Goal: Task Accomplishment & Management: Manage account settings

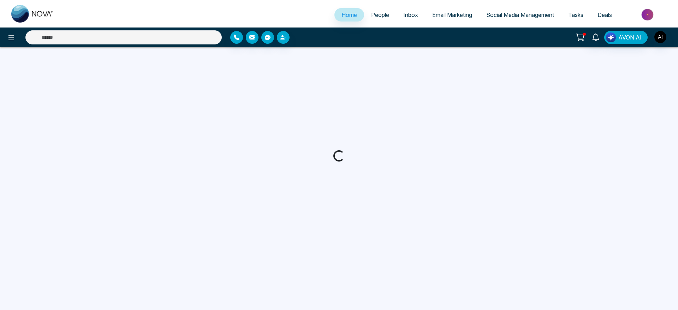
select select "*"
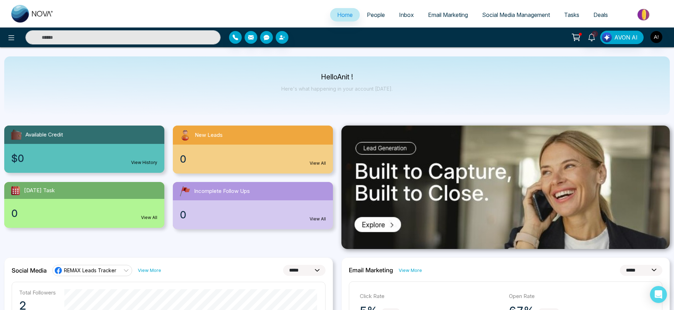
click at [371, 13] on span "People" at bounding box center [376, 14] width 18 height 7
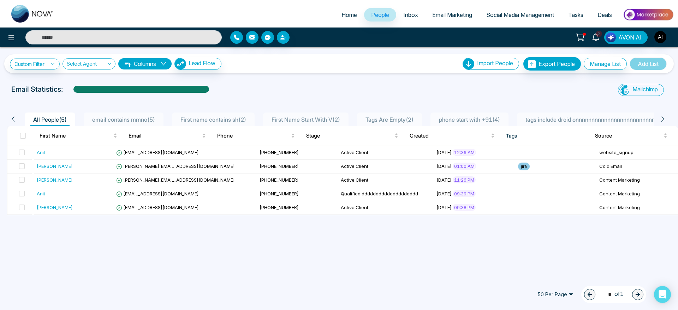
click at [403, 13] on span "Inbox" at bounding box center [410, 14] width 15 height 7
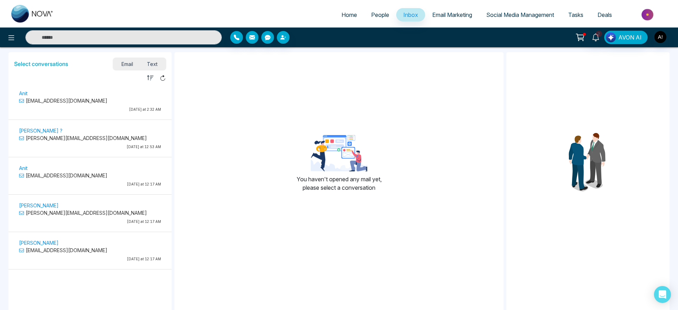
click at [454, 17] on span "Email Marketing" at bounding box center [452, 14] width 40 height 7
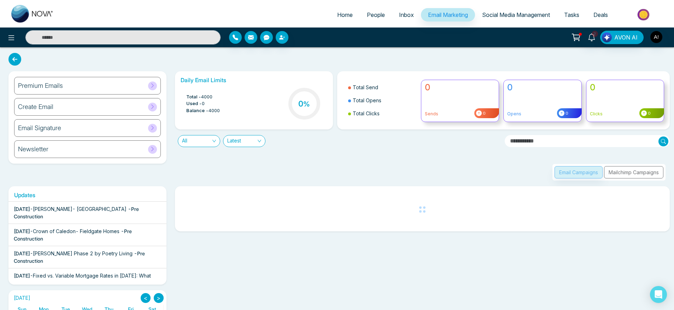
click at [504, 18] on link "Social Media Management" at bounding box center [516, 14] width 82 height 13
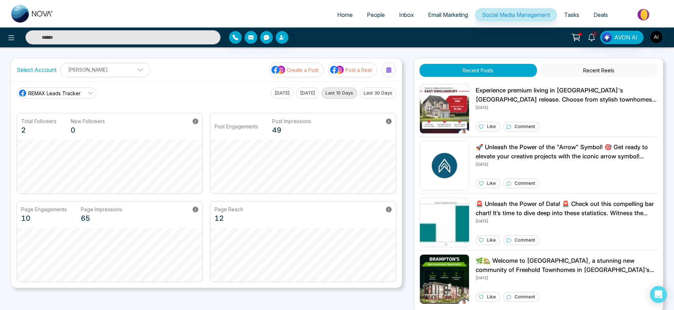
click at [574, 16] on span "Tasks" at bounding box center [571, 14] width 15 height 7
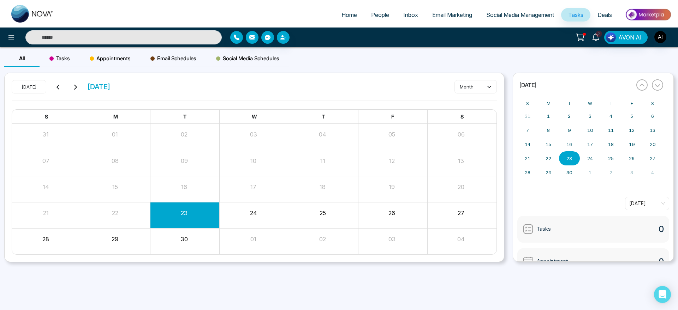
click at [605, 16] on span "Deals" at bounding box center [605, 14] width 14 height 7
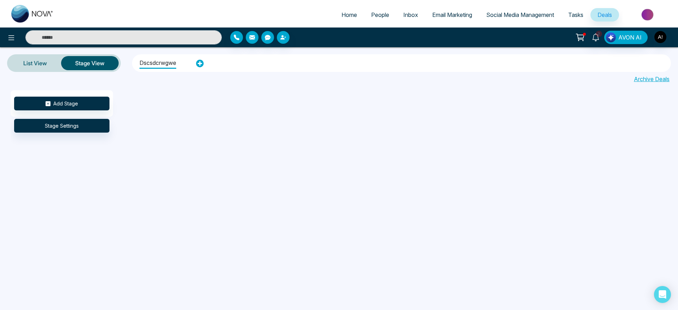
click at [335, 12] on link "Home" at bounding box center [350, 14] width 30 height 13
select select "*"
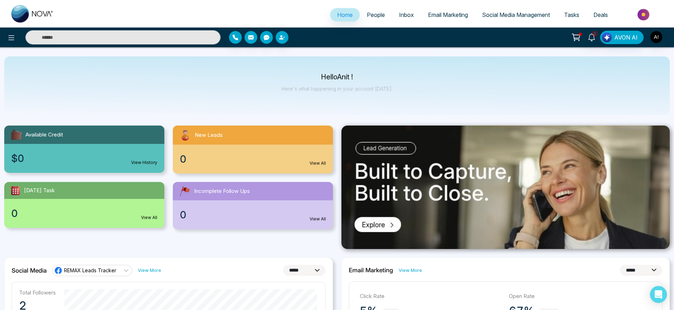
click at [375, 13] on span "People" at bounding box center [376, 14] width 18 height 7
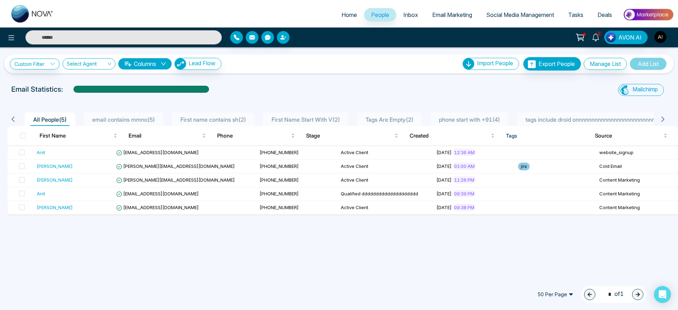
click at [406, 12] on span "Inbox" at bounding box center [410, 14] width 15 height 7
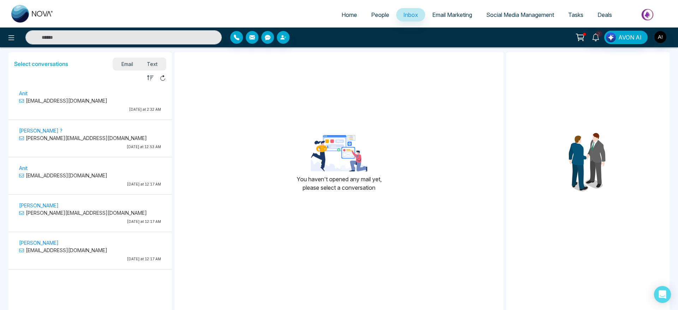
click at [463, 18] on span "Email Marketing" at bounding box center [452, 14] width 40 height 7
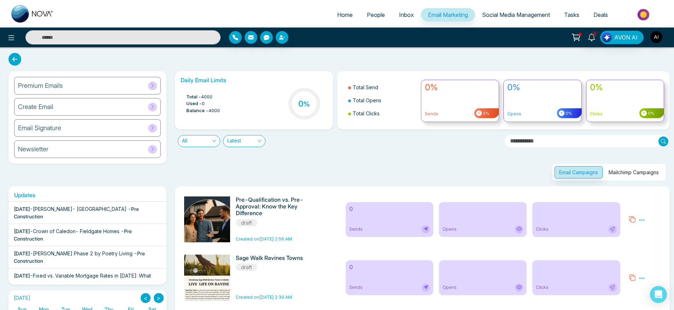
click at [507, 14] on span "Social Media Management" at bounding box center [516, 14] width 68 height 7
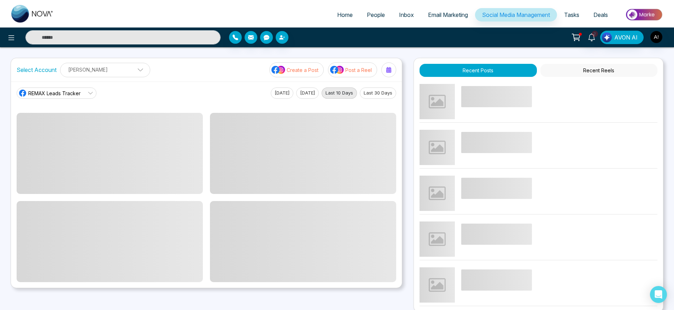
click at [569, 17] on span "Tasks" at bounding box center [571, 14] width 15 height 7
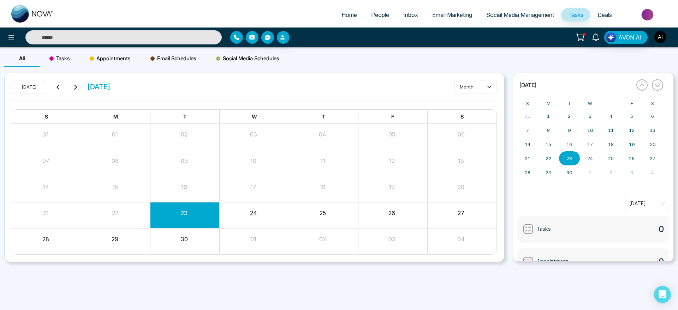
click at [659, 41] on img "button" at bounding box center [661, 37] width 12 height 12
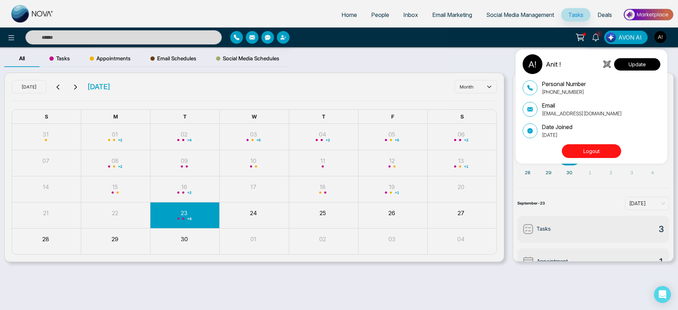
click at [638, 66] on button "Update" at bounding box center [637, 64] width 46 height 12
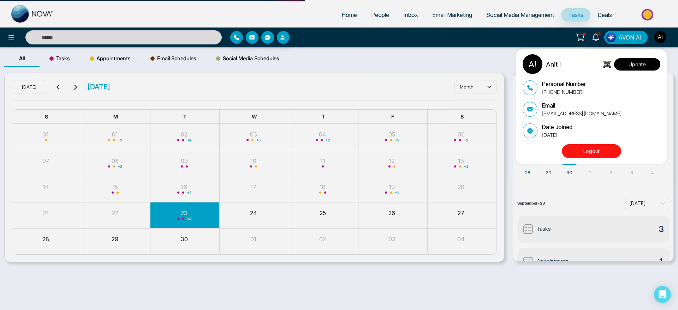
select select
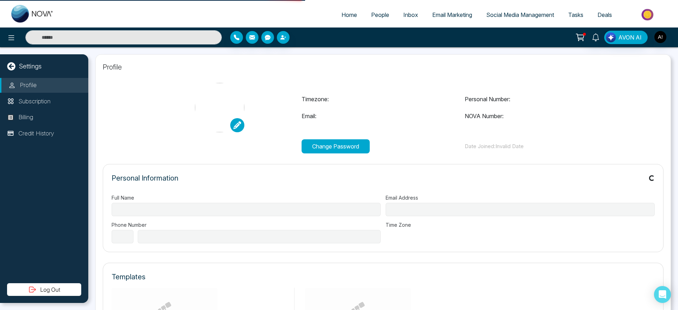
type input "******"
type input "**********"
select select "***"
type input "**********"
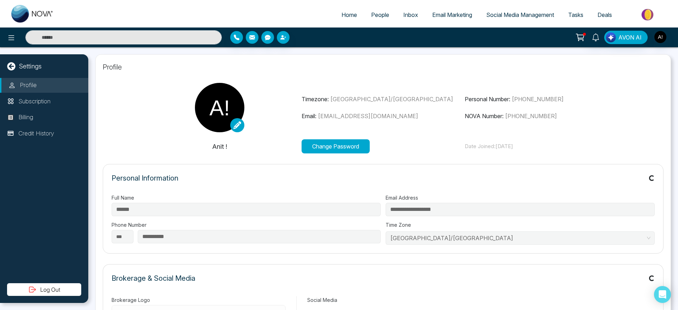
click at [9, 37] on icon at bounding box center [11, 37] width 6 height 5
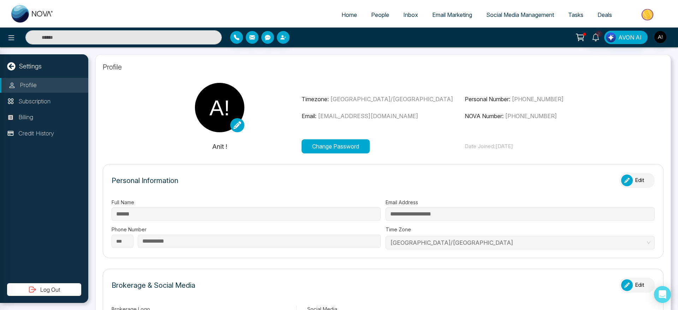
type input "**********"
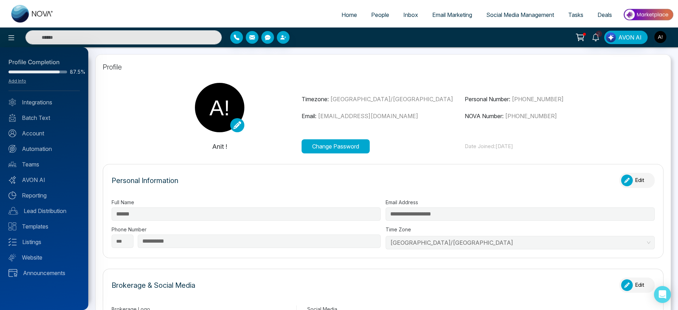
click at [9, 36] on div at bounding box center [339, 155] width 678 height 310
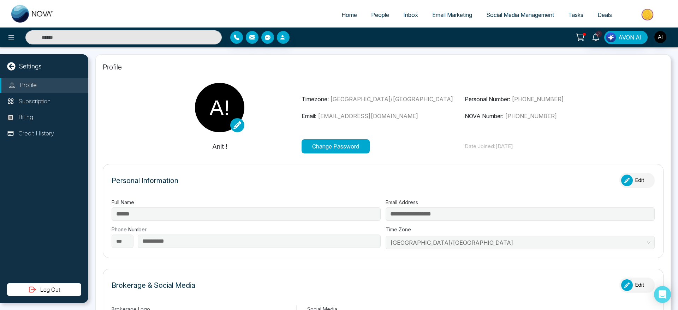
click at [9, 36] on icon at bounding box center [11, 38] width 8 height 8
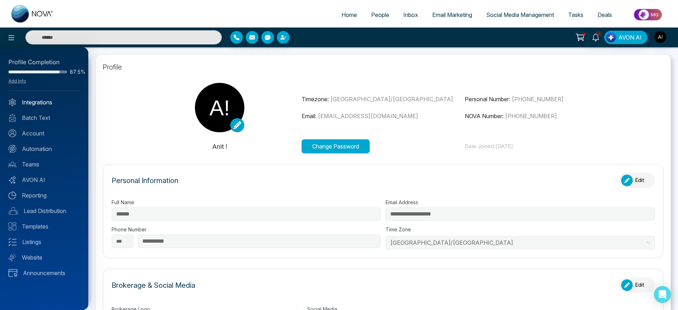
click at [41, 105] on link "Integrations" at bounding box center [43, 102] width 71 height 8
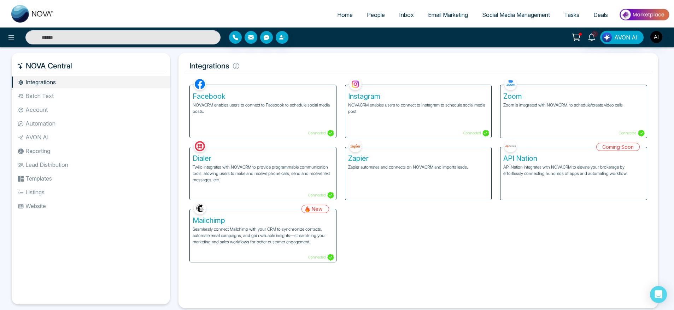
click at [33, 98] on li "Batch Text" at bounding box center [91, 96] width 158 height 12
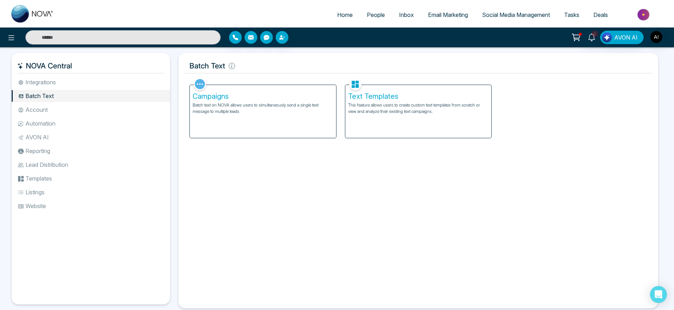
click at [39, 108] on li "Account" at bounding box center [91, 110] width 158 height 12
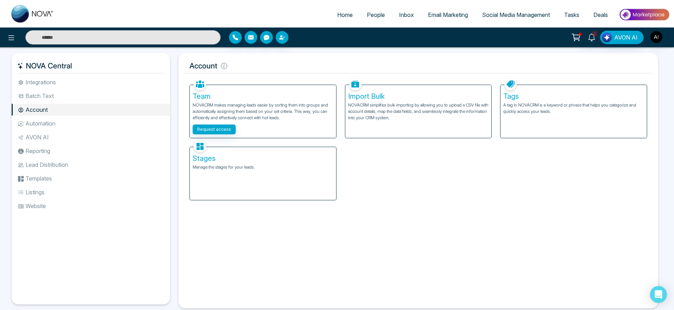
click at [53, 122] on li "Automation" at bounding box center [91, 124] width 158 height 12
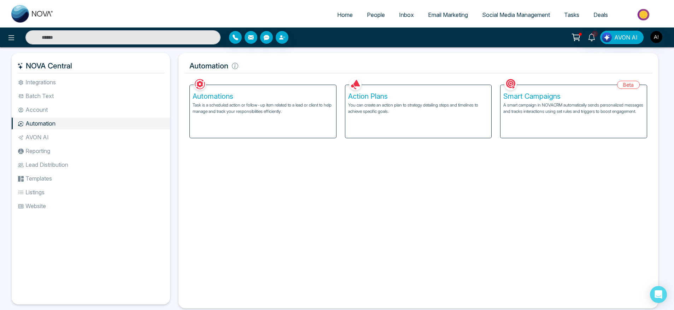
click at [51, 140] on li "AVON AI" at bounding box center [91, 137] width 158 height 12
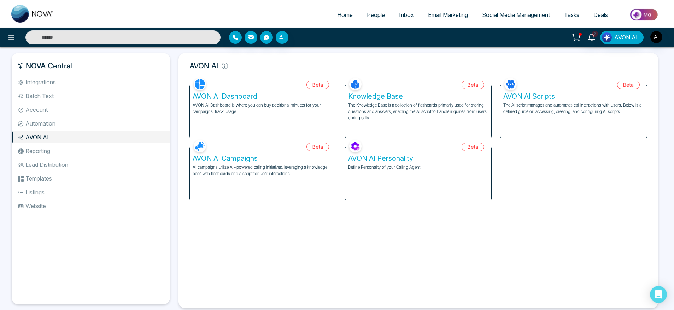
click at [51, 156] on li "Reporting" at bounding box center [91, 151] width 158 height 12
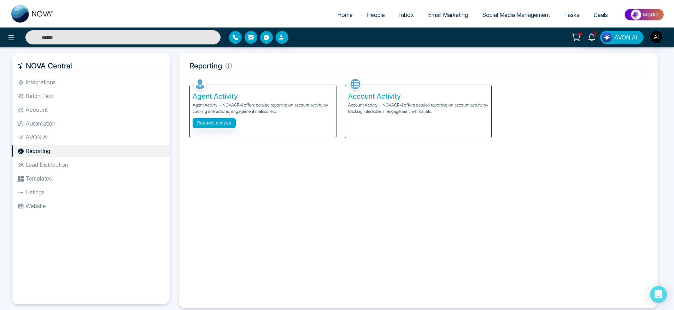
click at [52, 164] on li "Lead Distribution" at bounding box center [91, 165] width 158 height 12
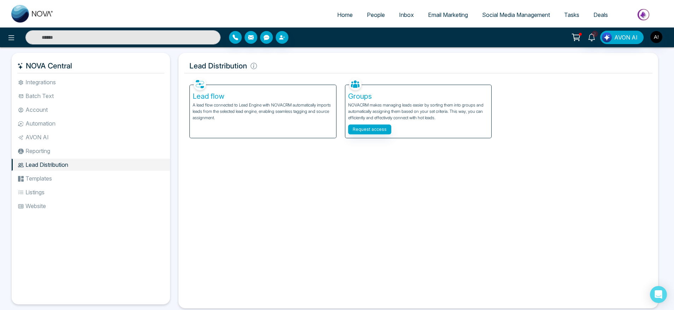
click at [52, 178] on li "Templates" at bounding box center [91, 179] width 158 height 12
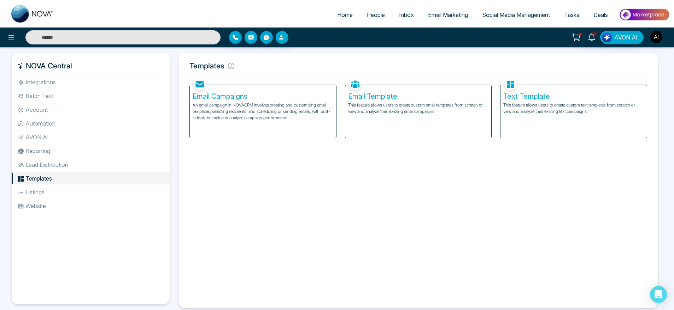
click at [50, 194] on li "Listings" at bounding box center [91, 193] width 158 height 12
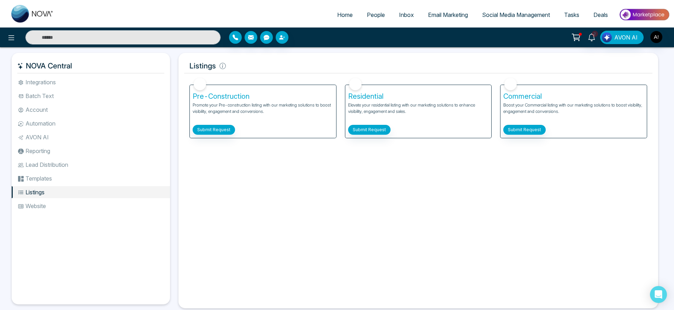
click at [51, 207] on li "Website" at bounding box center [91, 206] width 158 height 12
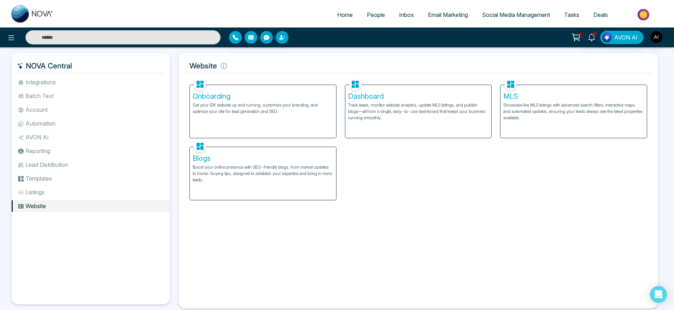
click at [67, 84] on li "Integrations" at bounding box center [91, 82] width 158 height 12
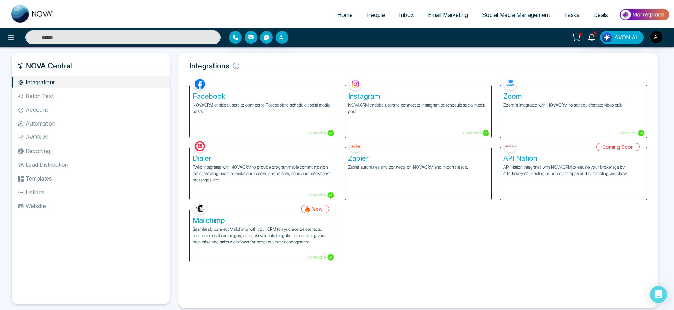
click at [340, 20] on link "Home" at bounding box center [345, 14] width 30 height 13
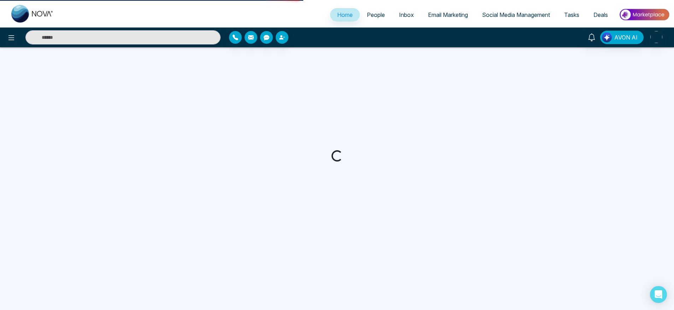
select select "*"
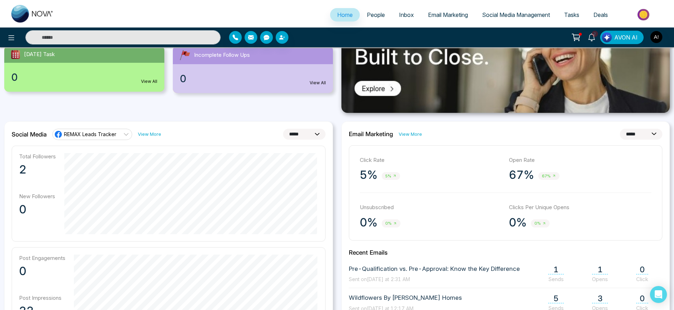
scroll to position [110, 0]
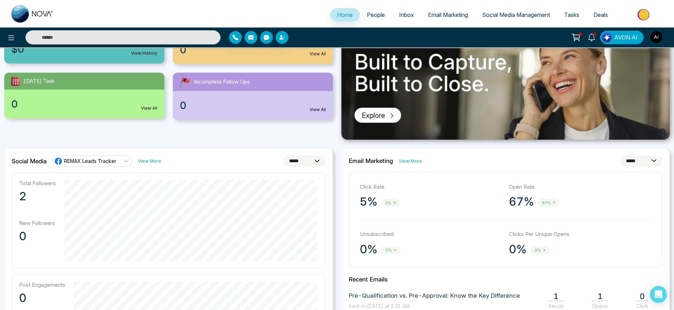
click at [364, 11] on link "People" at bounding box center [376, 14] width 32 height 13
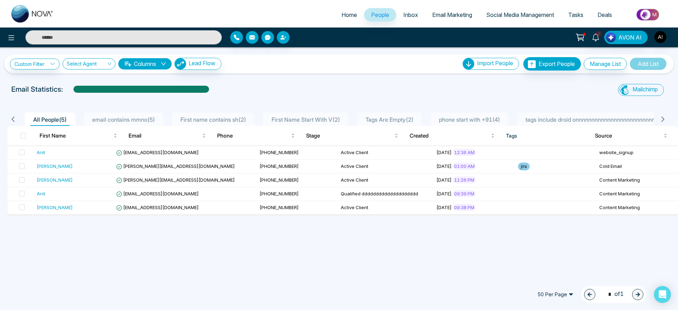
click at [351, 21] on link "Home" at bounding box center [350, 14] width 30 height 13
select select "*"
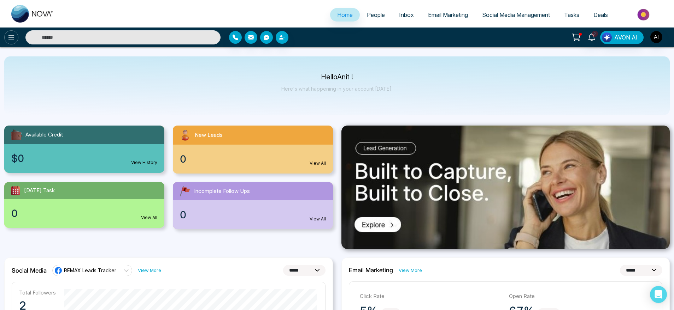
click at [11, 35] on icon at bounding box center [11, 38] width 8 height 8
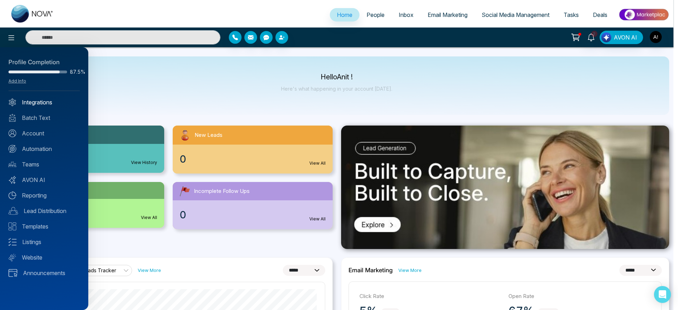
click at [40, 102] on link "Integrations" at bounding box center [43, 102] width 71 height 8
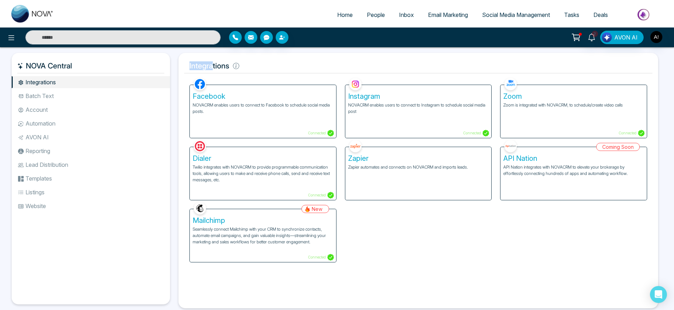
drag, startPoint x: 187, startPoint y: 62, endPoint x: 221, endPoint y: 63, distance: 34.3
click at [221, 63] on h5 "Integrations" at bounding box center [418, 66] width 468 height 15
click at [273, 70] on h5 "Integrations" at bounding box center [418, 66] width 468 height 15
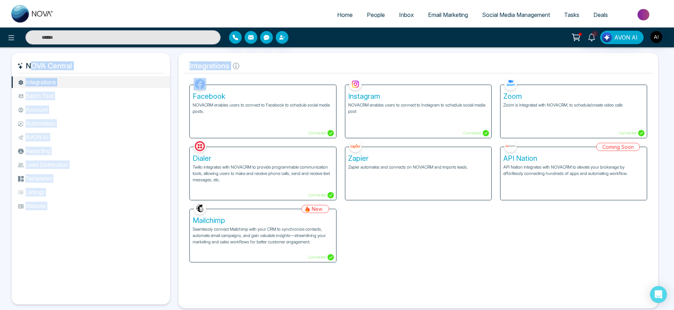
drag, startPoint x: 173, startPoint y: 67, endPoint x: 281, endPoint y: 79, distance: 109.0
click at [281, 79] on div "NOVA Central Integrations Batch Text Account Automation AVON AI Reporting Lead …" at bounding box center [337, 181] width 650 height 256
click at [281, 79] on div "Facebook NOVACRM enables users to connect to Facebook to schedule social media …" at bounding box center [262, 107] width 155 height 62
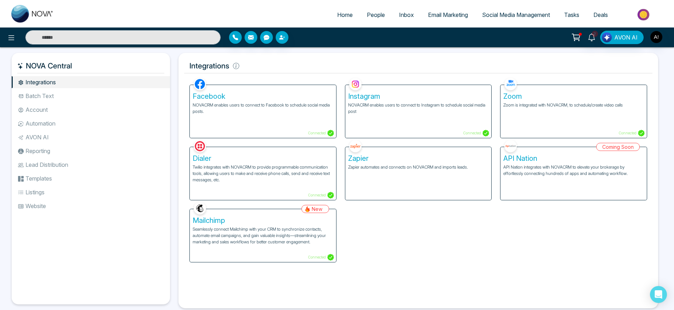
click at [278, 108] on p "NOVACRM enables users to connect to Facebook to schedule social media posts." at bounding box center [263, 108] width 141 height 13
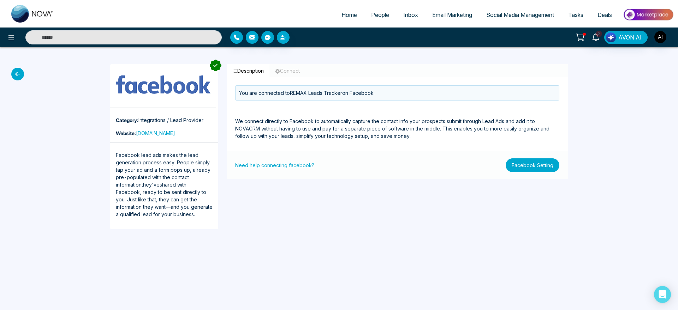
click at [526, 159] on button "Facebook Setting" at bounding box center [533, 166] width 54 height 14
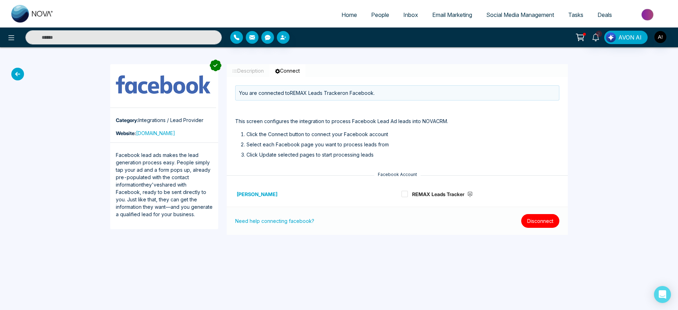
click at [536, 226] on button "Disconnect" at bounding box center [540, 221] width 38 height 14
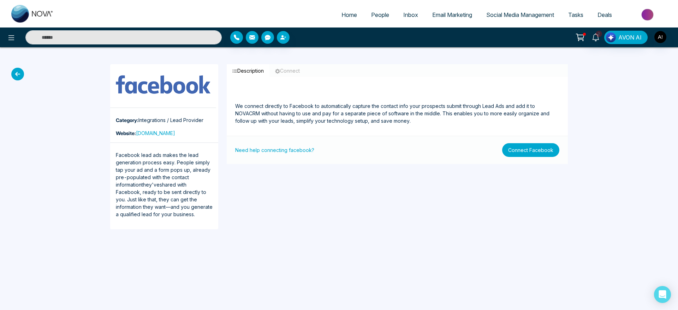
click at [519, 155] on button "Connect Facebook" at bounding box center [530, 150] width 57 height 14
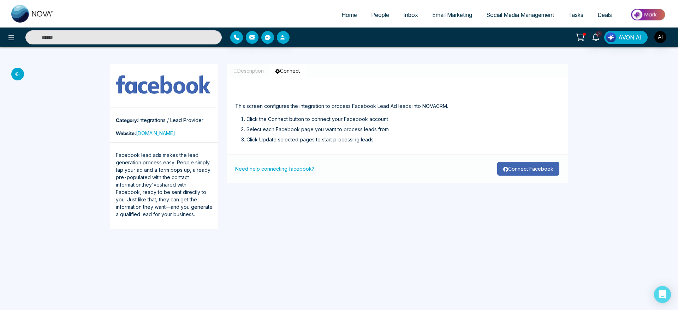
click at [526, 162] on button "Connect Facebook" at bounding box center [528, 169] width 62 height 14
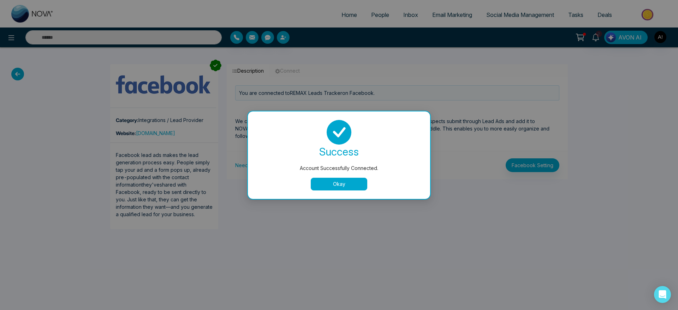
click at [342, 189] on button "Okay" at bounding box center [339, 184] width 57 height 13
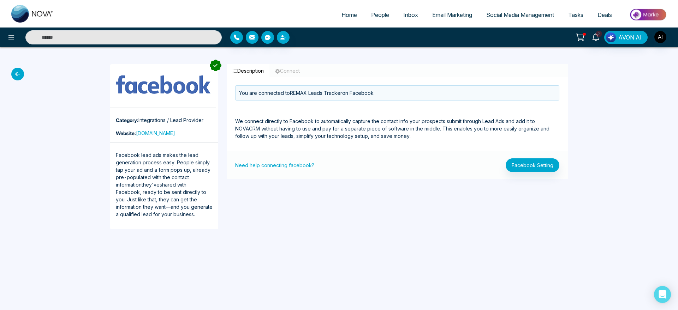
click at [14, 76] on icon at bounding box center [17, 74] width 13 height 13
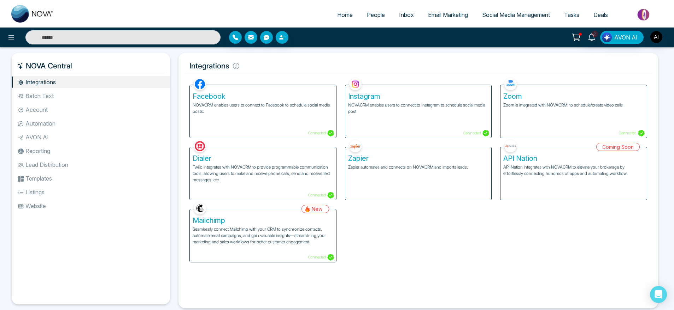
click at [415, 117] on div "Instagram NOVACRM enables users to connect to Instagram to schedule social medi…" at bounding box center [418, 111] width 146 height 53
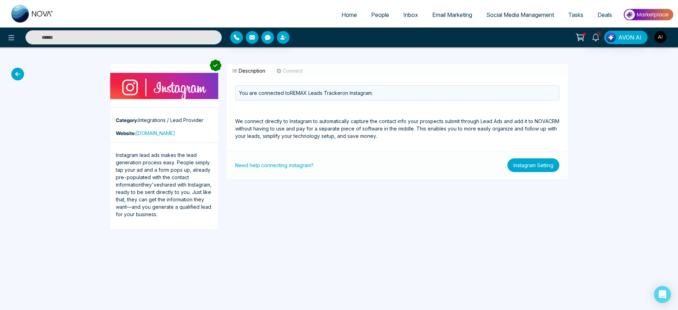
click at [523, 166] on button "Instagram Setting" at bounding box center [534, 166] width 52 height 14
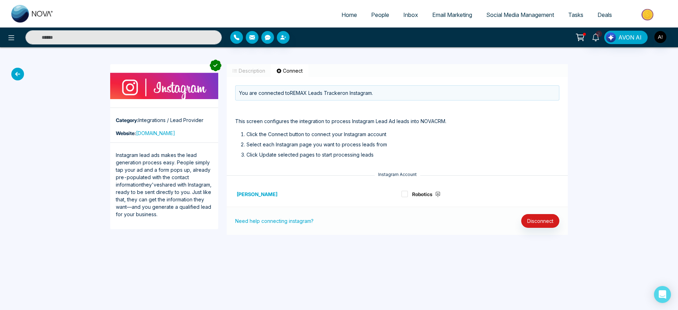
click at [400, 195] on div "Robotics" at bounding box center [480, 194] width 166 height 25
click at [409, 194] on span "Robotics" at bounding box center [426, 194] width 36 height 8
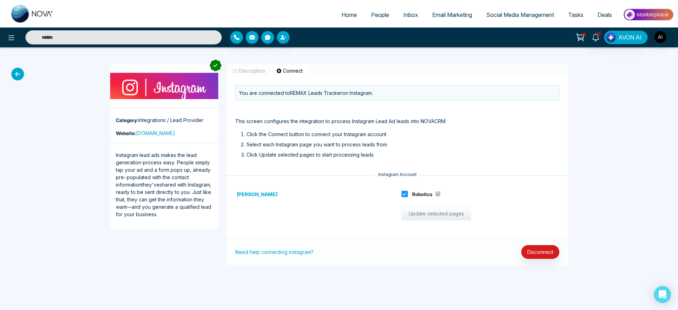
click at [431, 213] on button "Update selected pages" at bounding box center [437, 214] width 70 height 14
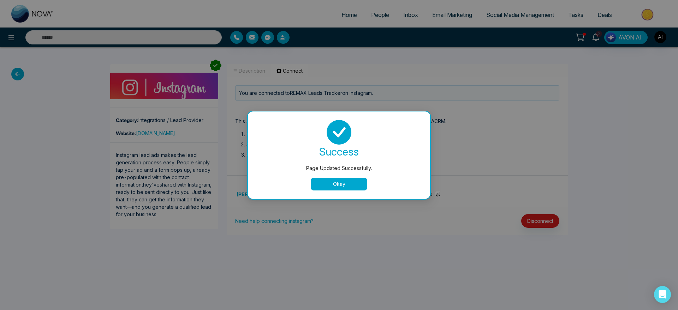
click at [347, 195] on div "success Page Updated Successfully. Okay" at bounding box center [339, 156] width 182 height 88
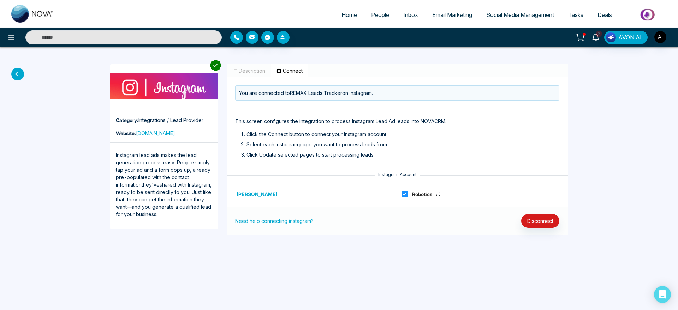
click at [406, 195] on span at bounding box center [405, 194] width 6 height 6
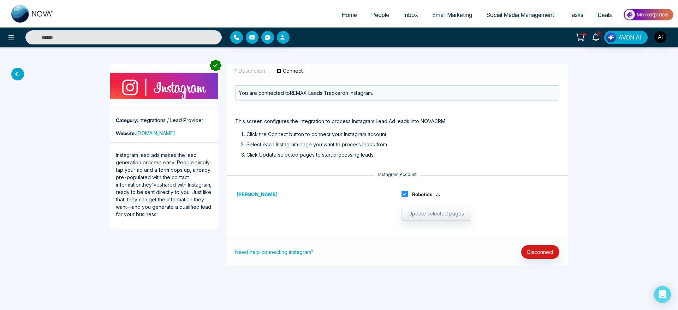
click at [255, 195] on strong "[PERSON_NAME]" at bounding box center [257, 194] width 41 height 6
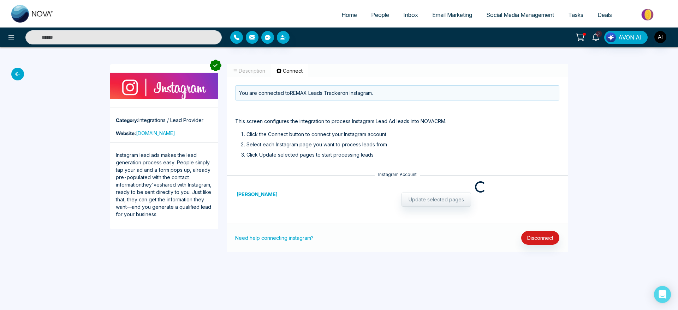
click at [255, 195] on strong "[PERSON_NAME]" at bounding box center [257, 194] width 41 height 6
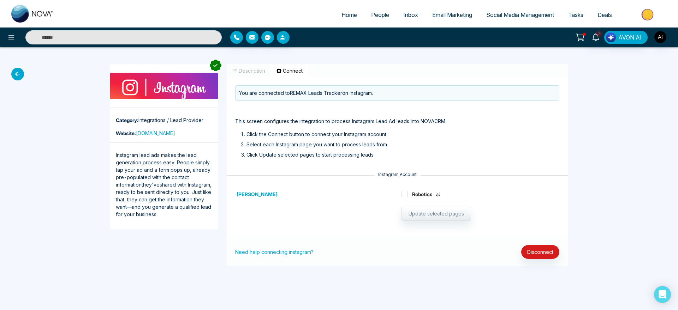
click at [255, 195] on strong "[PERSON_NAME]" at bounding box center [257, 194] width 41 height 6
click at [13, 72] on icon at bounding box center [17, 74] width 13 height 13
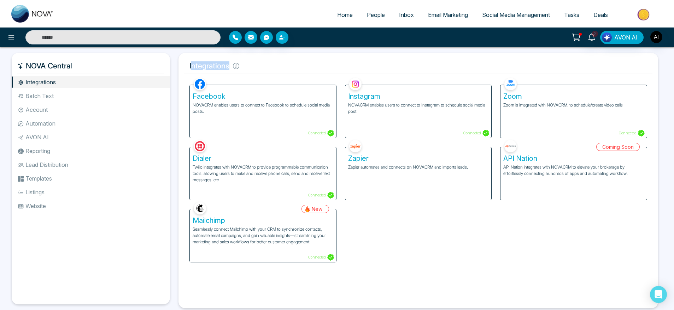
drag, startPoint x: 190, startPoint y: 68, endPoint x: 292, endPoint y: 68, distance: 102.1
click at [292, 68] on h5 "Integrations" at bounding box center [418, 66] width 468 height 15
click at [563, 132] on div "Zoom Zoom is integrated with NOVACRM, to schedule/create video calls Connected" at bounding box center [573, 111] width 146 height 53
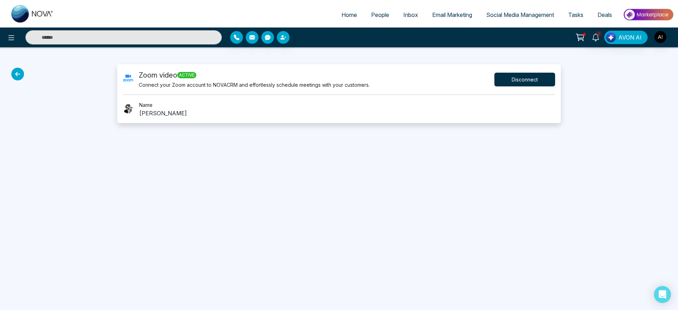
click at [538, 82] on button "Disconnect" at bounding box center [525, 80] width 61 height 14
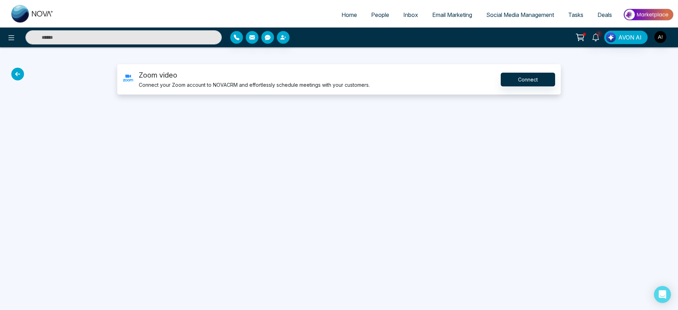
click at [348, 179] on div "Home People Inbox Email Marketing Social Media Management Tasks Deals 2 AVON AI…" at bounding box center [339, 155] width 678 height 310
click at [543, 79] on button "Connect" at bounding box center [528, 80] width 54 height 14
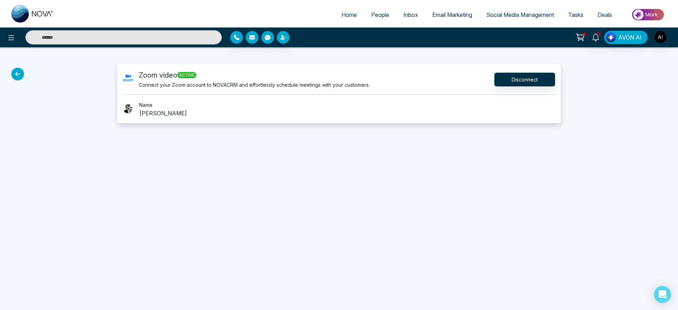
click at [19, 77] on icon at bounding box center [17, 74] width 13 height 13
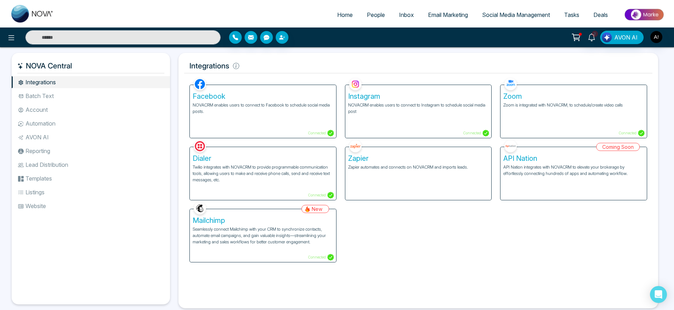
click at [274, 178] on p "Twilio integrates with NOVACRM to provide programmable communication tools, all…" at bounding box center [263, 173] width 141 height 19
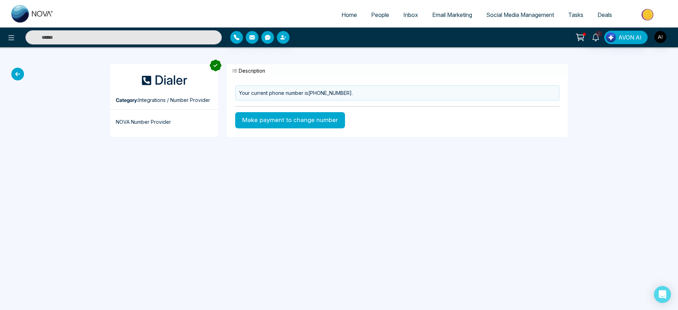
click at [15, 77] on icon at bounding box center [17, 74] width 13 height 13
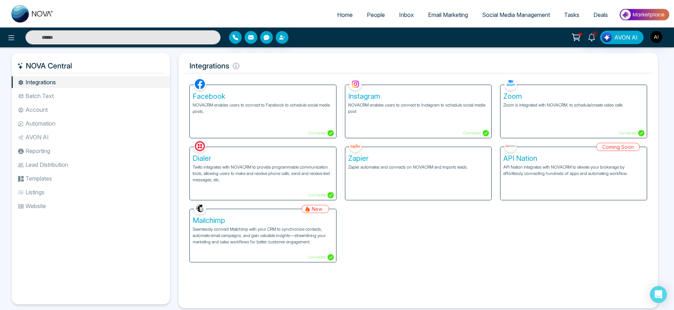
click at [207, 229] on p "Seamlessly connect Mailchimp with your CRM to synchronize contacts, automate em…" at bounding box center [263, 235] width 141 height 19
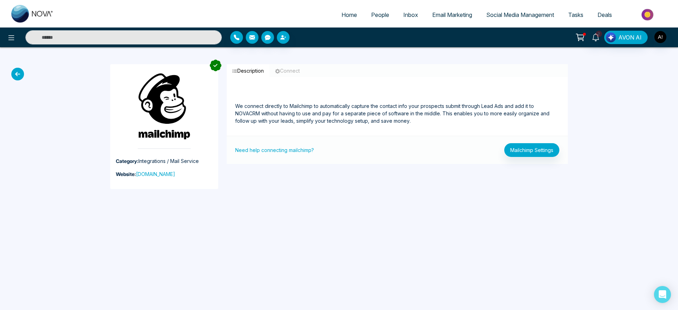
click at [17, 70] on icon at bounding box center [17, 74] width 13 height 13
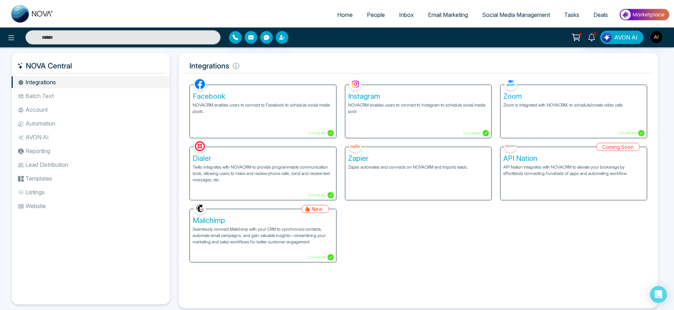
click at [82, 100] on li "Batch Text" at bounding box center [91, 96] width 158 height 12
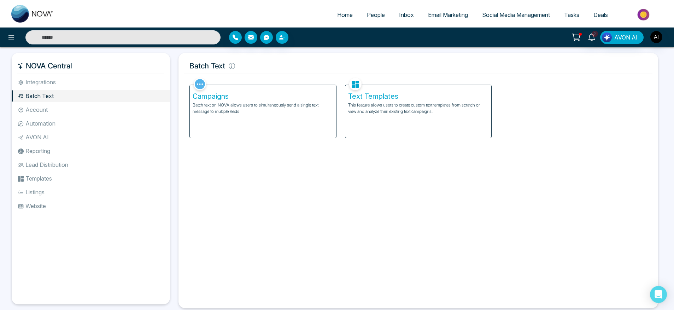
click at [236, 99] on h5 "Campaigns" at bounding box center [263, 96] width 141 height 8
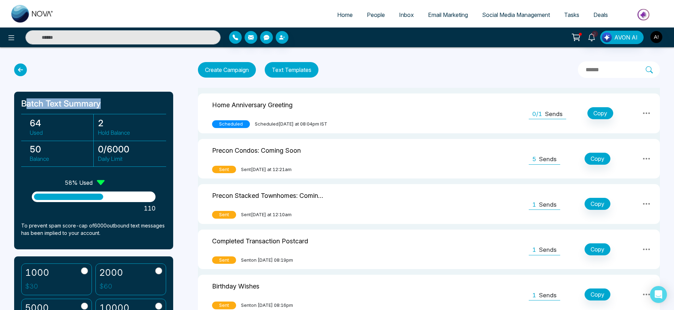
drag, startPoint x: 26, startPoint y: 102, endPoint x: 152, endPoint y: 101, distance: 126.1
click at [152, 101] on h1 "Batch Text Summary" at bounding box center [93, 104] width 145 height 10
click at [20, 70] on icon at bounding box center [20, 70] width 13 height 13
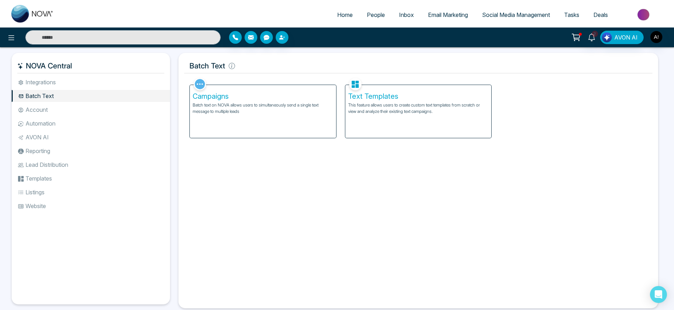
click at [54, 108] on li "Account" at bounding box center [91, 110] width 158 height 12
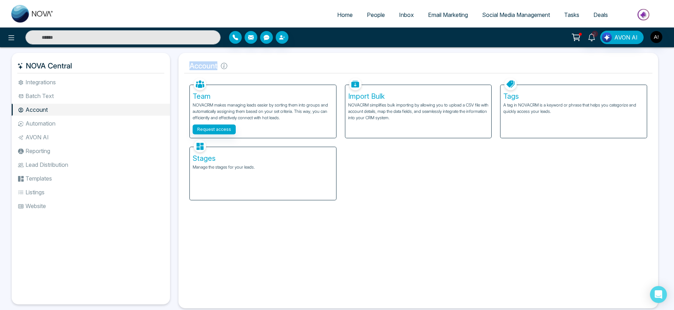
drag, startPoint x: 185, startPoint y: 63, endPoint x: 277, endPoint y: 68, distance: 91.6
click at [277, 68] on h5 "Account" at bounding box center [418, 66] width 468 height 15
drag, startPoint x: 197, startPoint y: 98, endPoint x: 215, endPoint y: 104, distance: 19.1
click at [215, 104] on div "Team NOVACRM makes managing leads easier by sorting them into groups and automa…" at bounding box center [263, 111] width 146 height 53
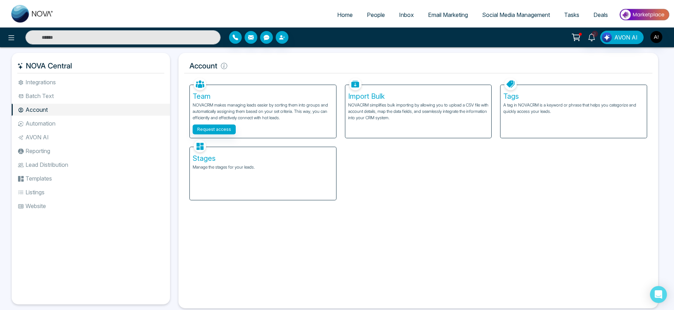
click at [251, 122] on div "Team NOVACRM makes managing leads easier by sorting them into groups and automa…" at bounding box center [263, 111] width 146 height 53
click at [216, 101] on div "Team NOVACRM makes managing leads easier by sorting them into groups and automa…" at bounding box center [263, 111] width 146 height 53
click at [588, 111] on p "A tag in NOVACRM is a keyword or phrase that helps you categorize and quickly a…" at bounding box center [573, 108] width 141 height 13
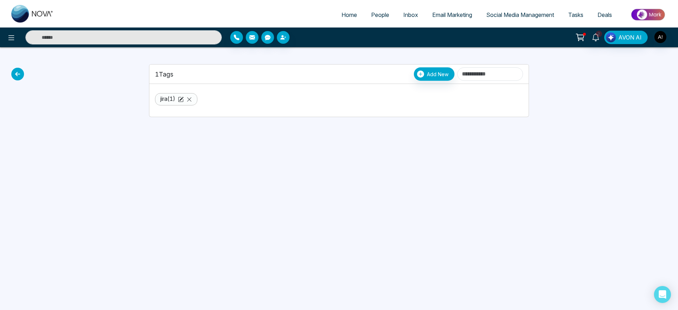
click at [19, 70] on icon at bounding box center [17, 74] width 13 height 13
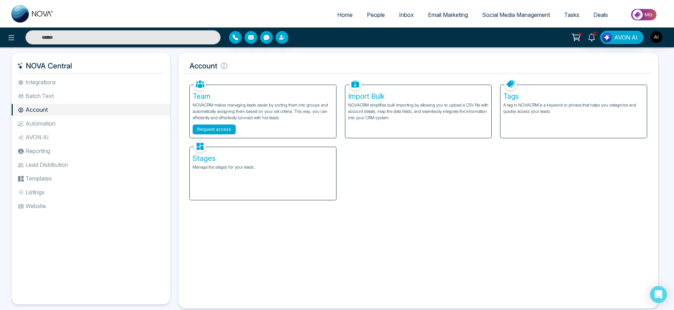
click at [219, 134] on button "Request access" at bounding box center [214, 130] width 43 height 10
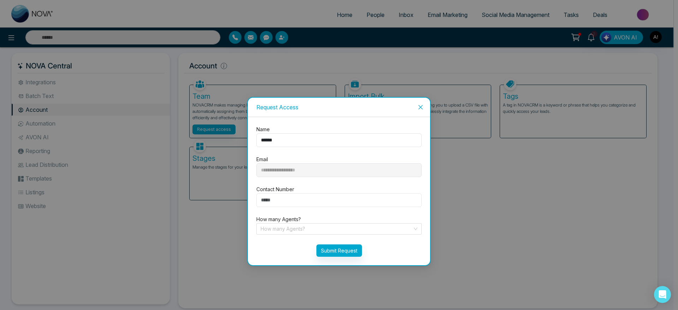
click at [288, 196] on input "number" at bounding box center [338, 201] width 165 height 14
click at [321, 229] on input "search" at bounding box center [337, 229] width 152 height 11
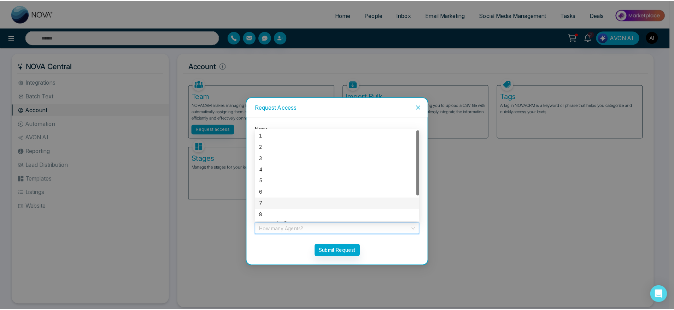
scroll to position [34, 0]
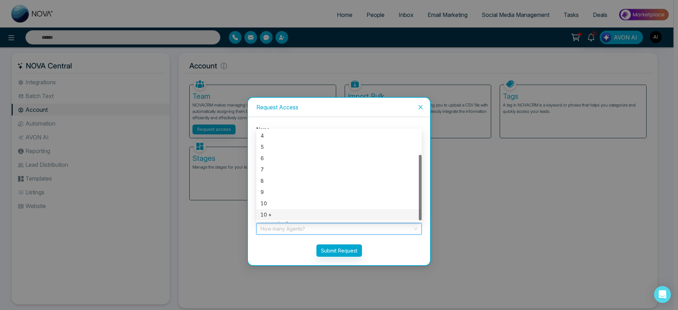
click at [279, 220] on div "10 +" at bounding box center [338, 214] width 165 height 11
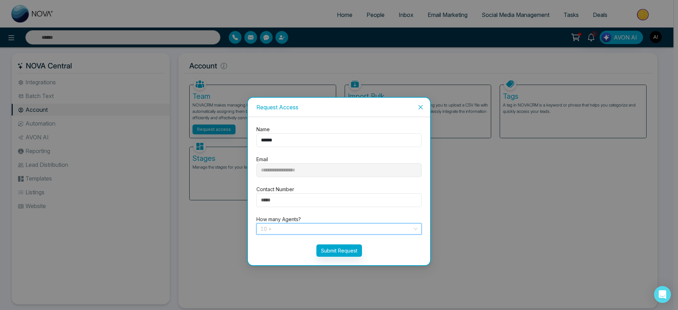
click at [284, 227] on span "10 +" at bounding box center [339, 229] width 157 height 11
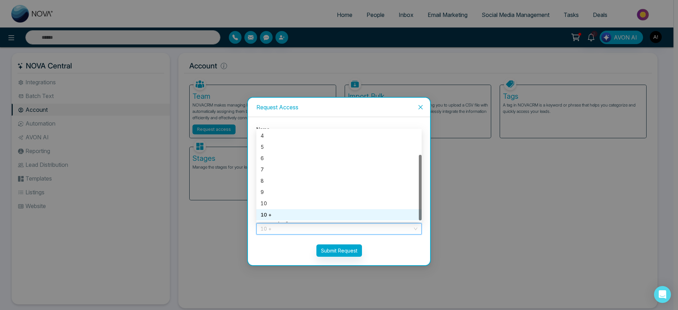
click at [286, 212] on div "10 +" at bounding box center [339, 215] width 157 height 8
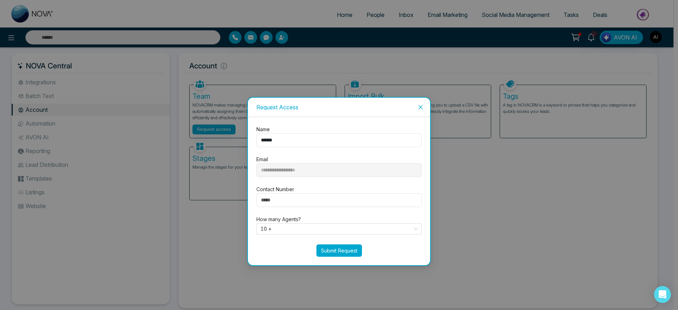
click at [344, 252] on button "Submit Request" at bounding box center [339, 251] width 46 height 12
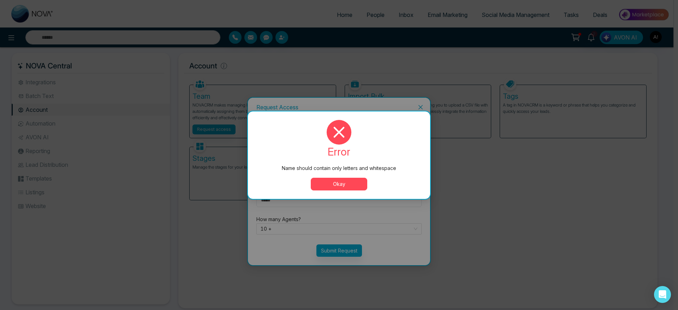
click at [341, 183] on button "Okay" at bounding box center [339, 184] width 57 height 13
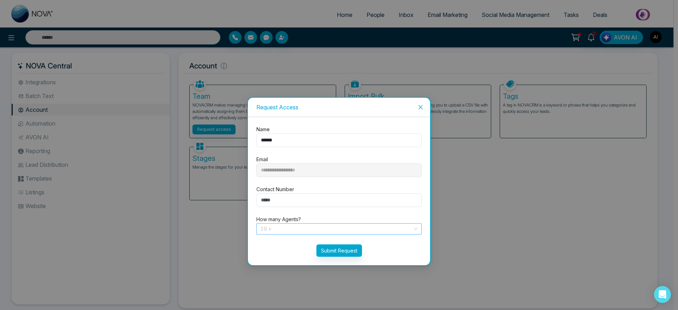
click at [334, 224] on div "10 +" at bounding box center [338, 229] width 165 height 11
click at [344, 245] on button "Submit Request" at bounding box center [339, 251] width 46 height 12
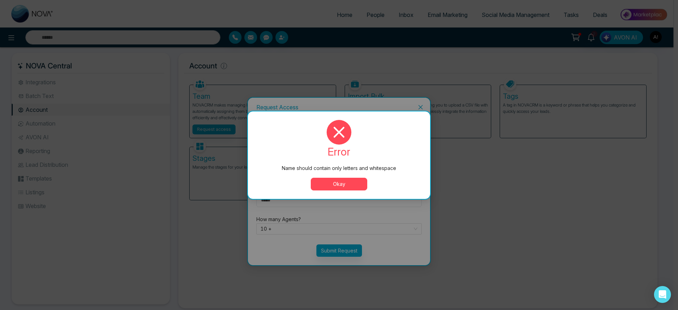
click at [344, 245] on div "Name should contain only letters and whitespace error Name should contain only …" at bounding box center [339, 155] width 678 height 310
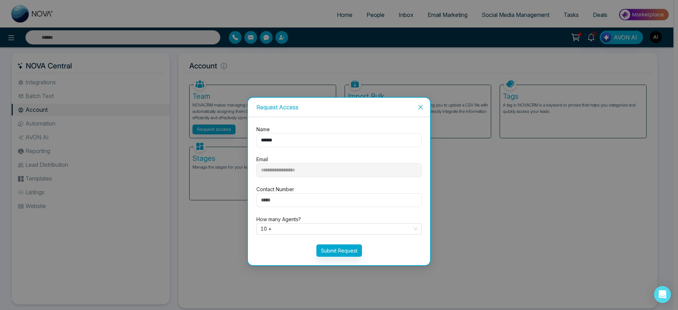
click at [323, 146] on input "******" at bounding box center [338, 141] width 165 height 14
click at [422, 99] on span "Close" at bounding box center [420, 107] width 19 height 19
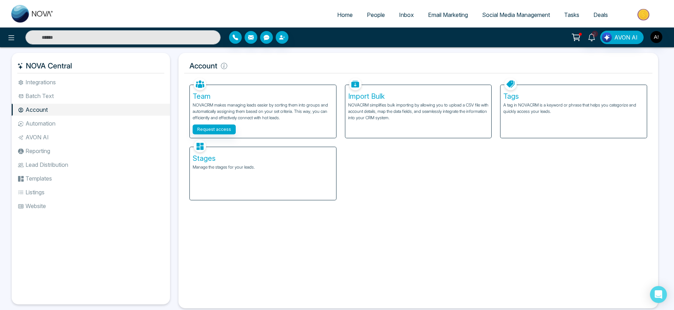
click at [236, 197] on div "Stages Manage the stages for your leads." at bounding box center [263, 173] width 146 height 53
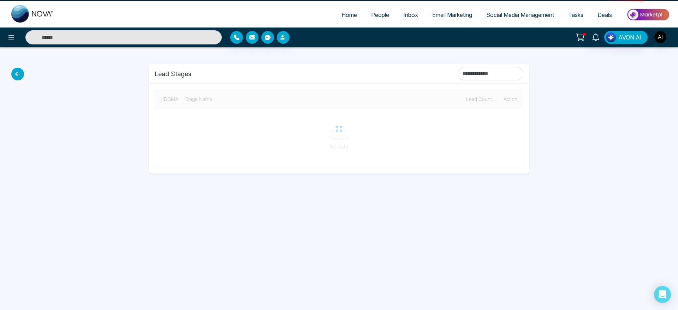
click at [267, 177] on div "Home People Inbox Email Marketing Social Media Management Tasks Deals AVON AI L…" at bounding box center [339, 155] width 678 height 310
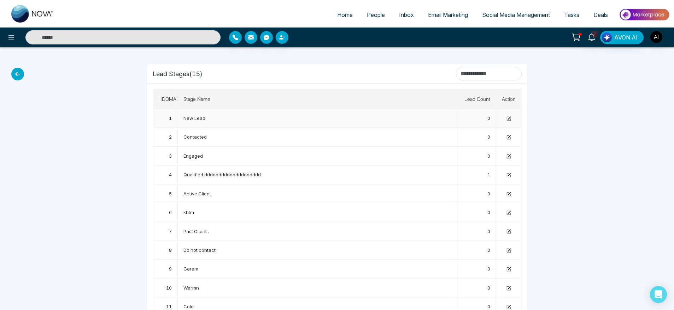
click at [511, 119] on td at bounding box center [508, 118] width 25 height 19
click at [15, 69] on icon at bounding box center [17, 74] width 13 height 13
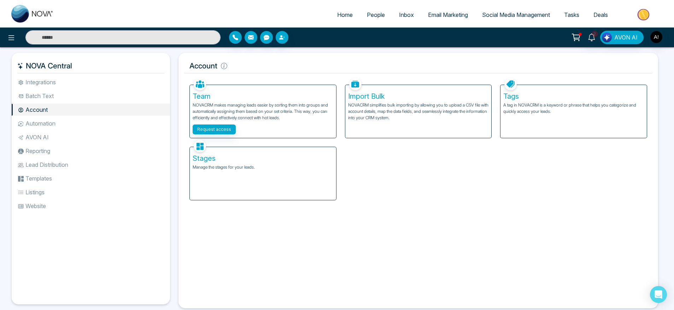
click at [66, 126] on li "Automation" at bounding box center [91, 124] width 158 height 12
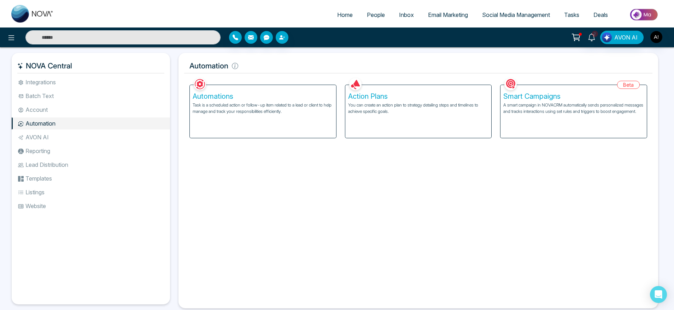
drag, startPoint x: 182, startPoint y: 72, endPoint x: 242, endPoint y: 70, distance: 60.4
click at [242, 70] on div "Automation Facebook NOVACRM enables users to connect to Facebook to schedule so…" at bounding box center [417, 181] width 479 height 256
drag, startPoint x: 242, startPoint y: 70, endPoint x: 189, endPoint y: 70, distance: 53.3
click at [189, 70] on h5 "Automation" at bounding box center [418, 66] width 468 height 15
click at [233, 69] on h5 "Automation" at bounding box center [418, 66] width 468 height 15
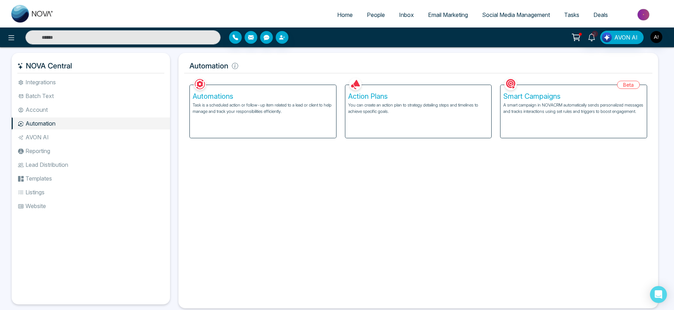
click at [55, 109] on li "Account" at bounding box center [91, 110] width 158 height 12
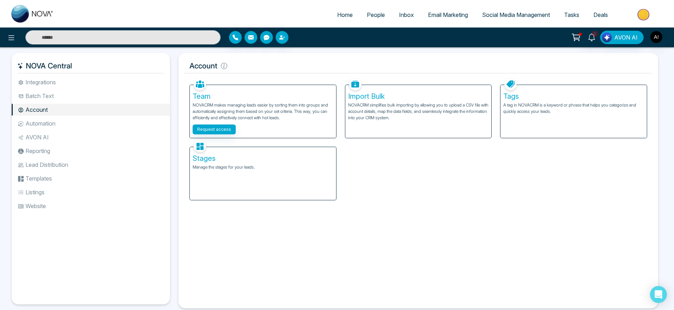
click at [547, 109] on p "A tag in NOVACRM is a keyword or phrase that helps you categorize and quickly a…" at bounding box center [573, 108] width 141 height 13
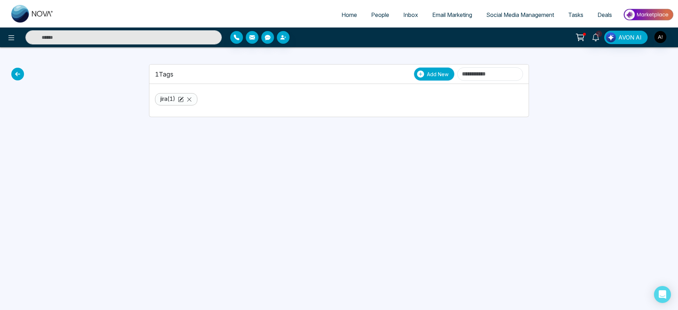
click at [427, 73] on span "Add New" at bounding box center [438, 74] width 22 height 7
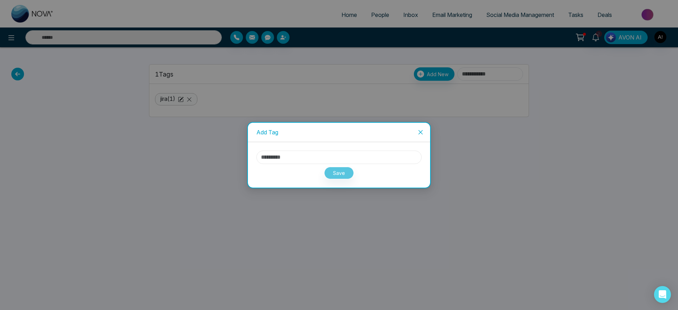
click at [313, 158] on input "text" at bounding box center [338, 157] width 165 height 13
click at [351, 175] on button "Save" at bounding box center [339, 173] width 30 height 12
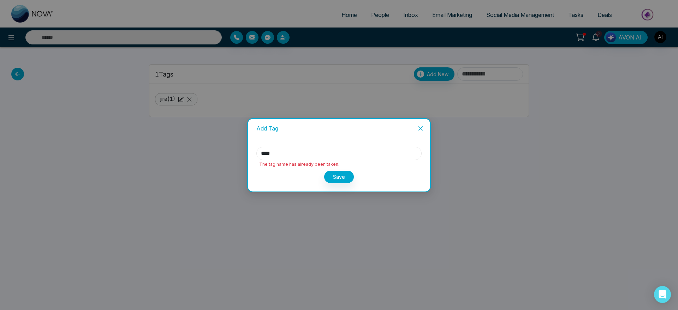
click at [283, 151] on input "****" at bounding box center [338, 153] width 165 height 13
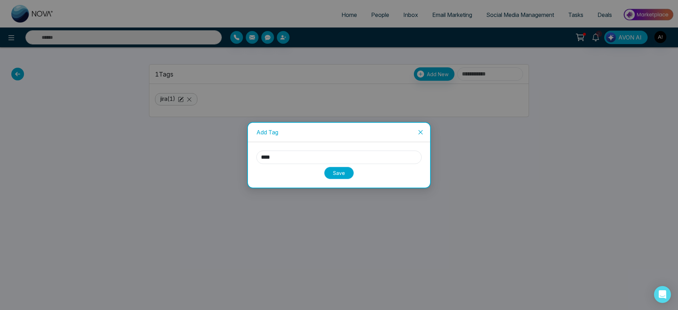
click at [343, 177] on button "Save" at bounding box center [339, 173] width 30 height 12
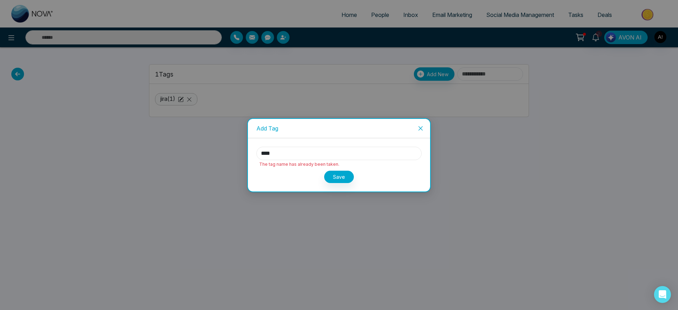
click at [280, 158] on input "****" at bounding box center [338, 153] width 165 height 13
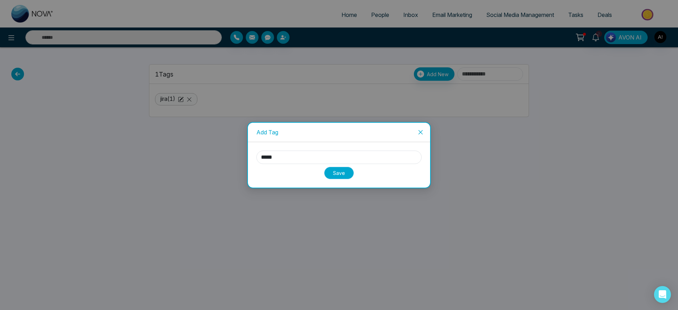
click at [349, 172] on button "Save" at bounding box center [339, 173] width 30 height 12
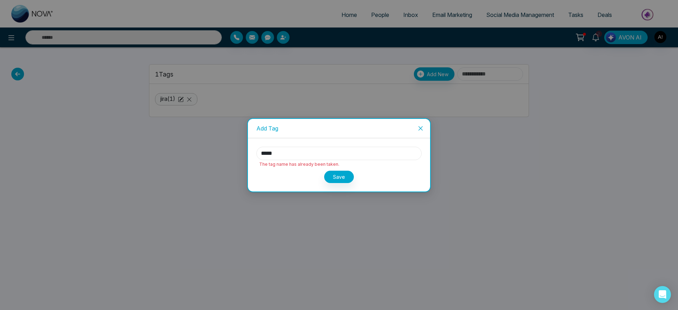
click at [295, 156] on input "****" at bounding box center [338, 153] width 165 height 13
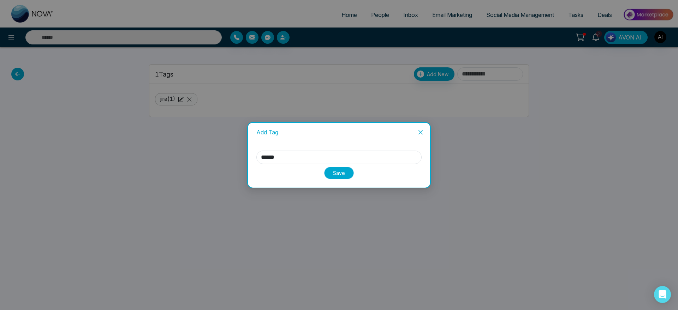
click at [342, 173] on button "Save" at bounding box center [339, 173] width 30 height 12
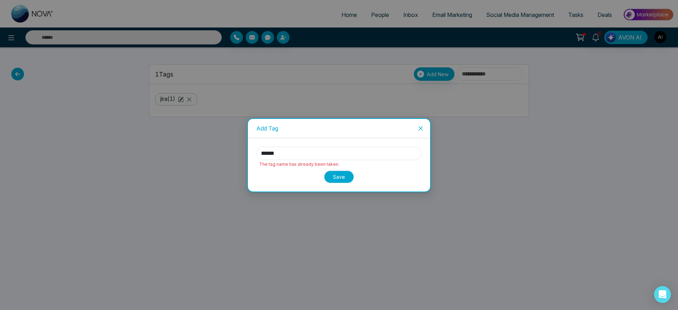
click at [342, 173] on button "Save" at bounding box center [339, 177] width 30 height 12
click at [342, 173] on div "Save" at bounding box center [338, 175] width 165 height 15
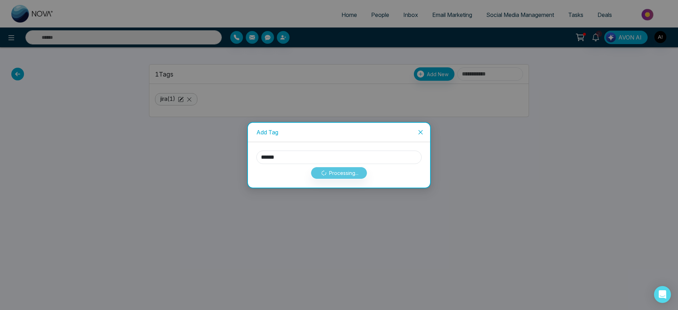
click at [342, 173] on div "Processing..." at bounding box center [338, 171] width 165 height 15
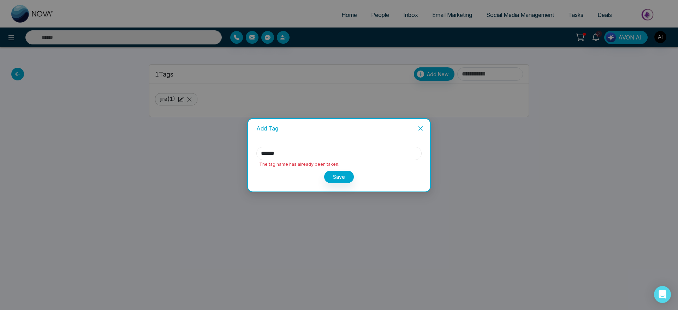
click at [258, 156] on input "****" at bounding box center [338, 153] width 165 height 13
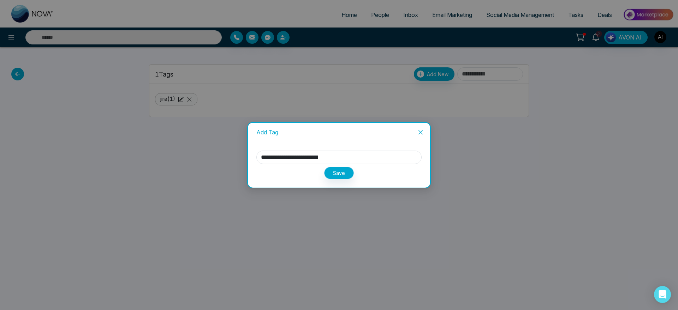
drag, startPoint x: 355, startPoint y: 175, endPoint x: 337, endPoint y: 173, distance: 17.4
click at [337, 173] on div "Save" at bounding box center [338, 171] width 165 height 15
click at [337, 173] on button "Save" at bounding box center [339, 173] width 30 height 12
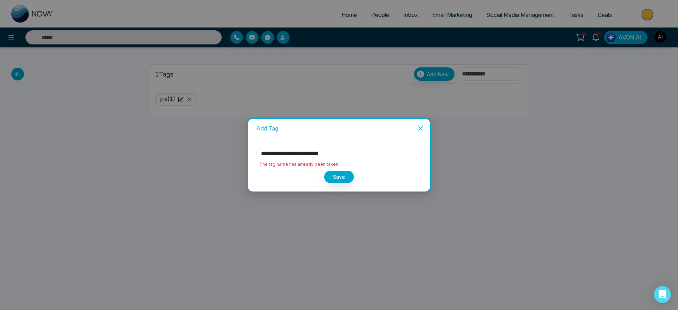
click at [295, 149] on input "****" at bounding box center [338, 153] width 165 height 13
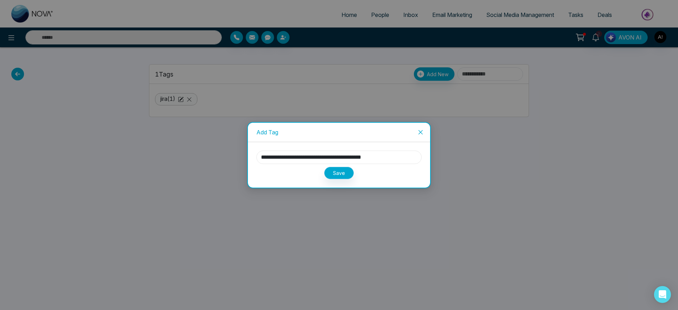
type input "****"
click at [349, 169] on button "Save" at bounding box center [339, 173] width 30 height 12
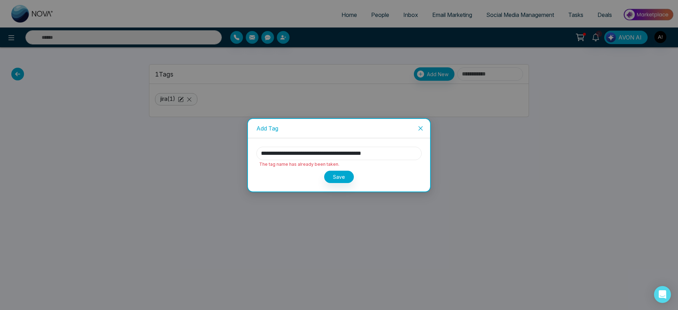
drag, startPoint x: 368, startPoint y: 154, endPoint x: 288, endPoint y: 156, distance: 80.2
click at [288, 156] on input "****" at bounding box center [338, 153] width 165 height 13
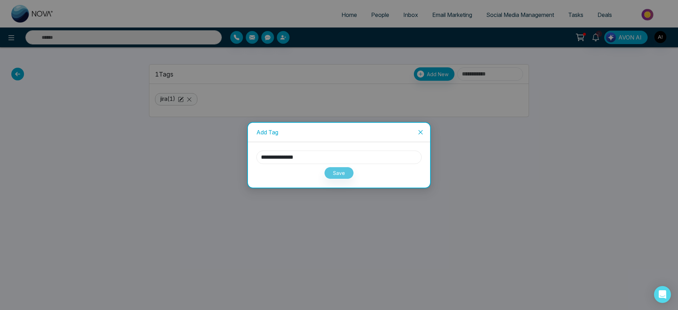
type input "*"
type input "***"
click at [339, 168] on button "Save" at bounding box center [339, 173] width 30 height 12
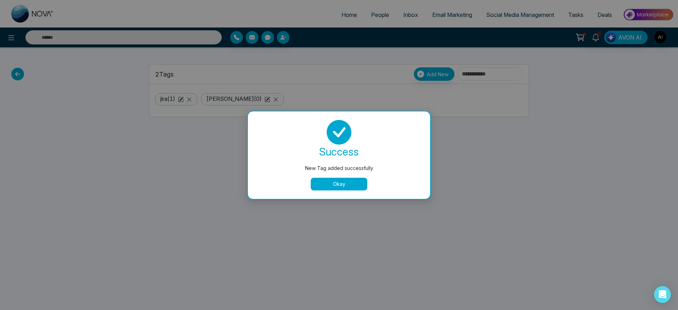
click at [341, 185] on button "Okay" at bounding box center [339, 184] width 57 height 13
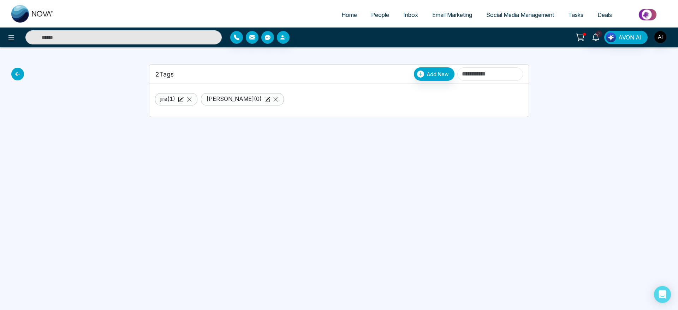
click at [457, 76] on input at bounding box center [490, 73] width 66 height 13
type input "*"
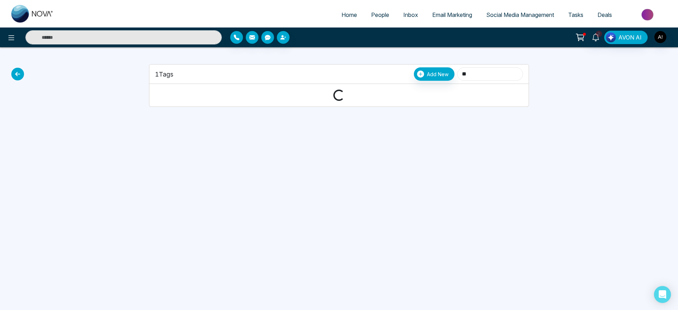
type input "*"
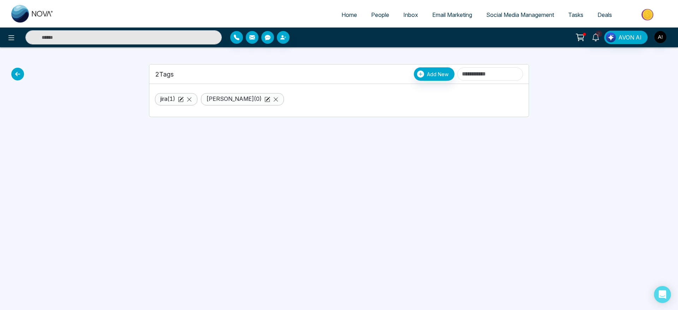
click at [17, 72] on icon at bounding box center [17, 74] width 13 height 13
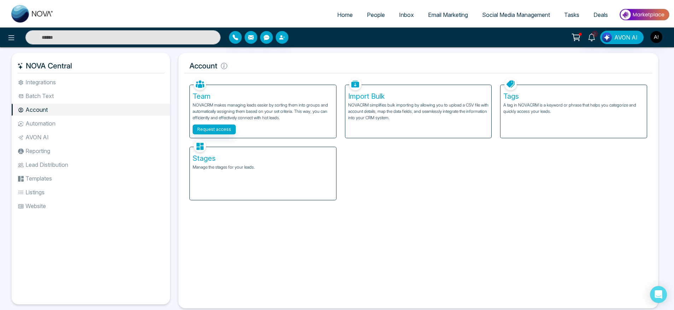
click at [229, 155] on h5 "Stages" at bounding box center [263, 158] width 141 height 8
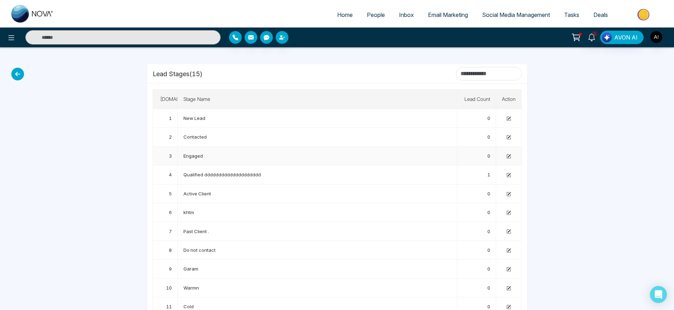
scroll to position [19, 0]
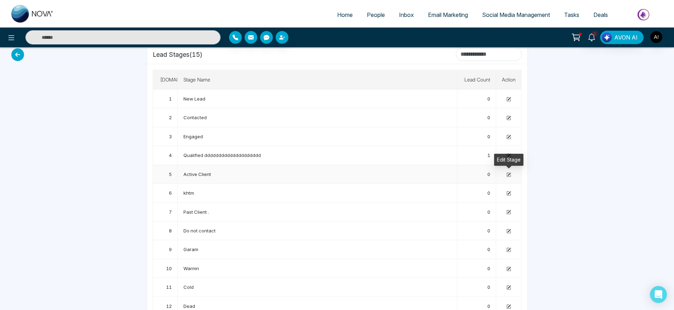
click at [509, 176] on icon at bounding box center [508, 175] width 5 height 5
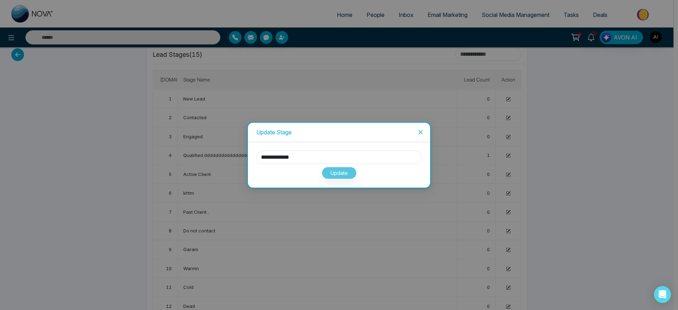
click at [308, 151] on div "**********" at bounding box center [338, 165] width 165 height 29
click at [302, 159] on input "**********" at bounding box center [338, 157] width 165 height 13
click at [313, 161] on input "**********" at bounding box center [338, 157] width 165 height 13
type input "**********"
click at [338, 176] on button "Update" at bounding box center [339, 173] width 35 height 12
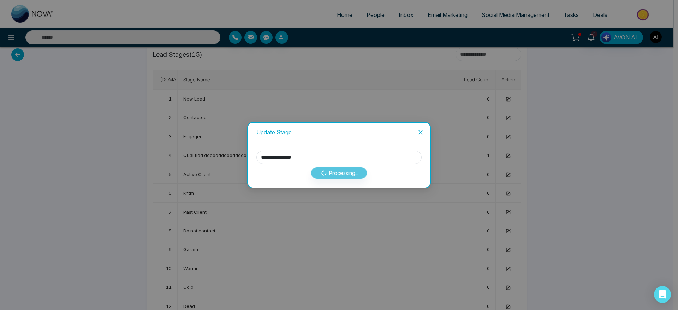
click at [338, 176] on div "Processing..." at bounding box center [338, 171] width 165 height 15
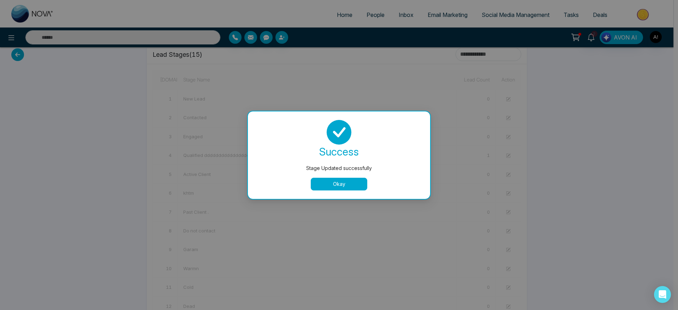
click at [338, 176] on div "success Stage Updated successfully Okay" at bounding box center [338, 155] width 165 height 71
click at [343, 193] on div "success Stage Updated successfully Okay" at bounding box center [339, 156] width 182 height 88
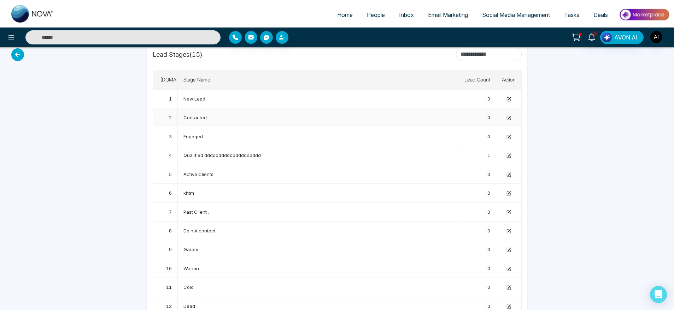
scroll to position [0, 0]
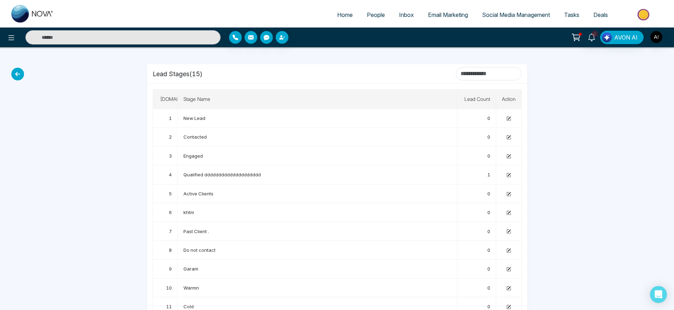
click at [26, 73] on div "Home People Inbox Email Marketing Social Media Management Tasks Deals 2 AVON AI…" at bounding box center [337, 199] width 674 height 398
click at [17, 73] on icon at bounding box center [17, 74] width 13 height 13
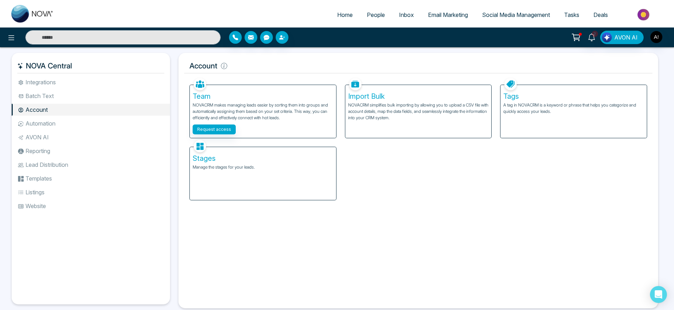
click at [53, 124] on li "Automation" at bounding box center [91, 124] width 158 height 12
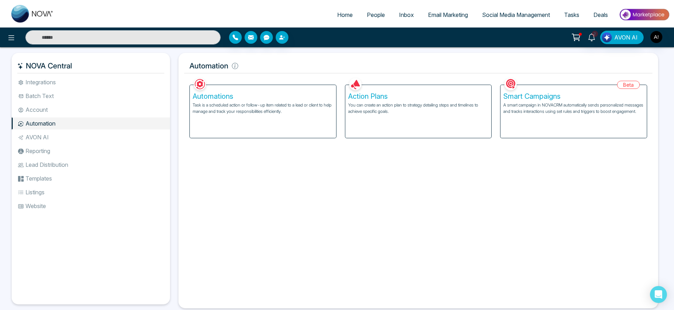
click at [62, 134] on li "AVON AI" at bounding box center [91, 137] width 158 height 12
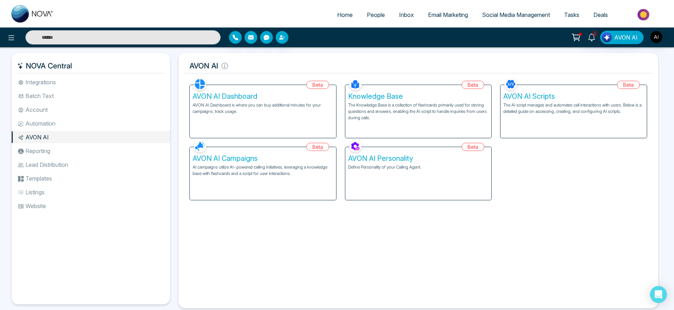
click at [237, 107] on p "AVON AI Dashboard is where you can buy additional minutes for your campaigns, t…" at bounding box center [263, 108] width 141 height 13
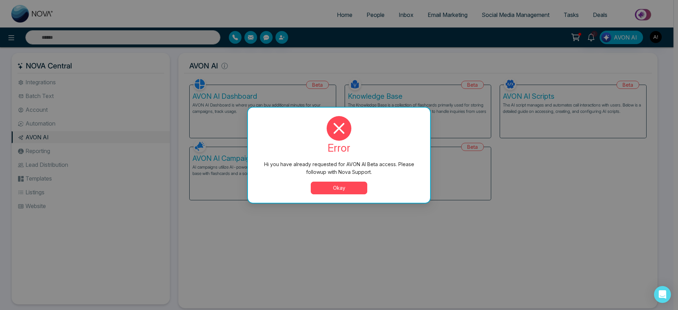
click at [349, 188] on button "Okay" at bounding box center [339, 188] width 57 height 13
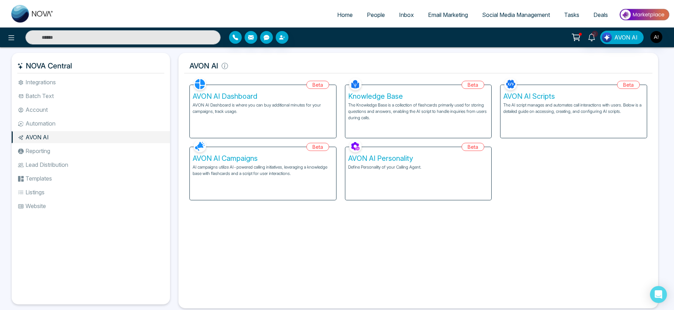
click at [57, 147] on li "Reporting" at bounding box center [91, 151] width 158 height 12
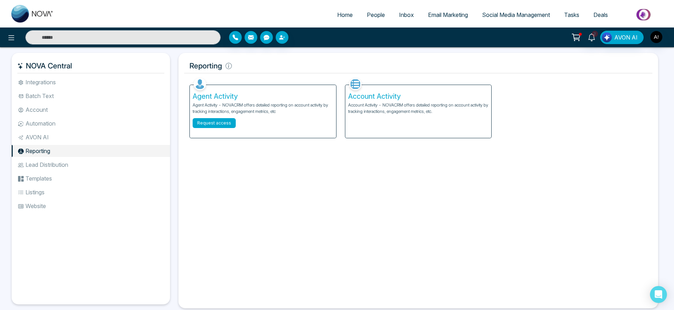
click at [216, 120] on button "Request access" at bounding box center [214, 123] width 43 height 10
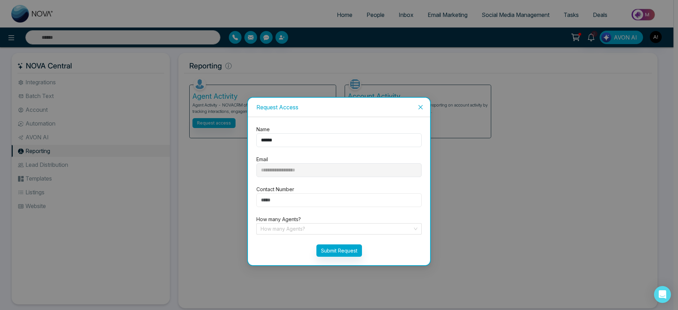
click at [278, 201] on input "number" at bounding box center [338, 201] width 165 height 14
click at [417, 106] on span "Close" at bounding box center [420, 107] width 19 height 19
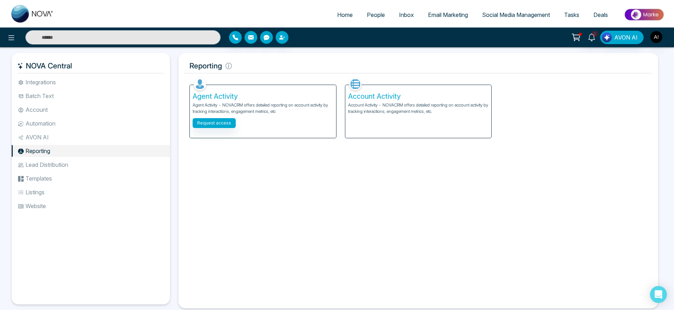
click at [395, 116] on div "Account Activity Account Activity - NOVACRM offers detailed reporting on accoun…" at bounding box center [418, 111] width 146 height 53
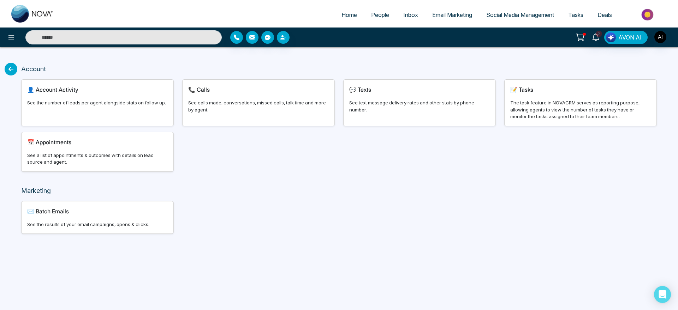
click at [103, 102] on div "See the number of leads per agent alongside stats on follow up." at bounding box center [97, 103] width 141 height 7
select select "***"
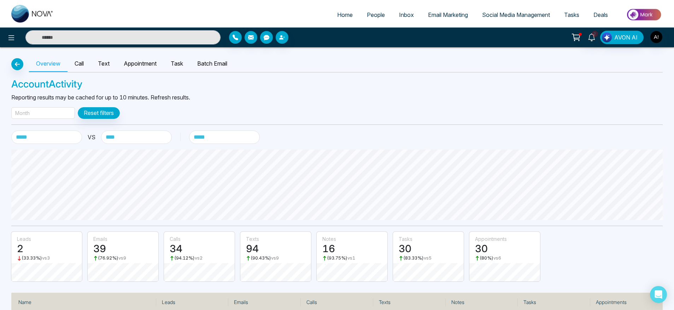
click at [68, 102] on div "**********" at bounding box center [337, 197] width 674 height 300
click at [60, 115] on div "Month" at bounding box center [43, 113] width 64 height 12
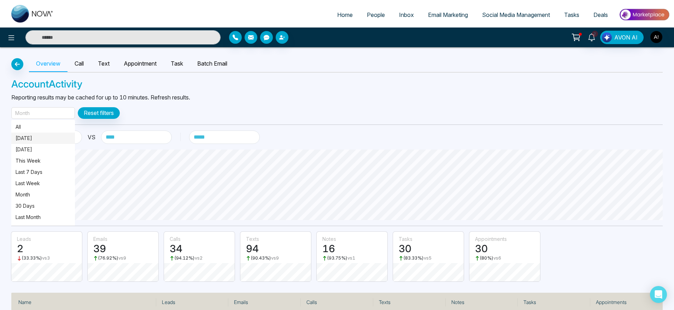
click at [53, 141] on p "[DATE]" at bounding box center [43, 139] width 55 height 8
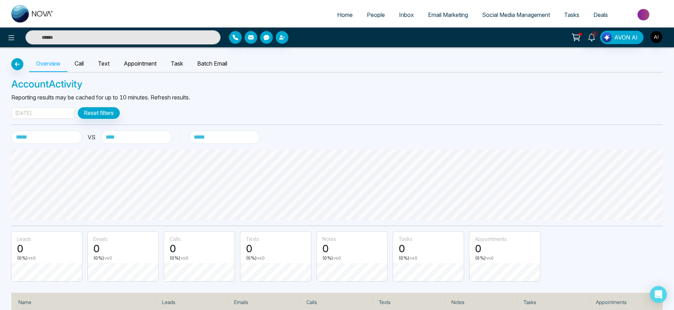
click at [69, 114] on div "[DATE]" at bounding box center [43, 113] width 64 height 12
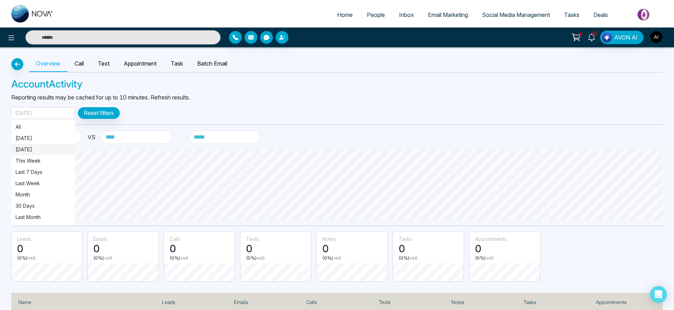
click at [45, 148] on p "[DATE]" at bounding box center [43, 150] width 55 height 8
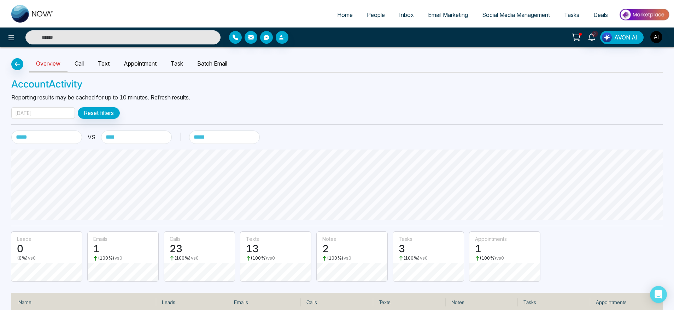
click at [64, 61] on link "Overview" at bounding box center [48, 64] width 39 height 16
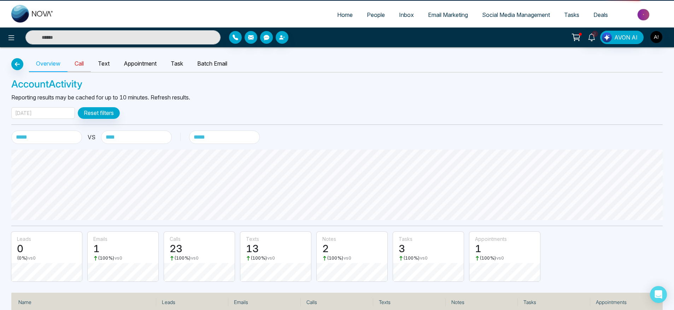
click at [71, 61] on link "Call" at bounding box center [78, 64] width 23 height 16
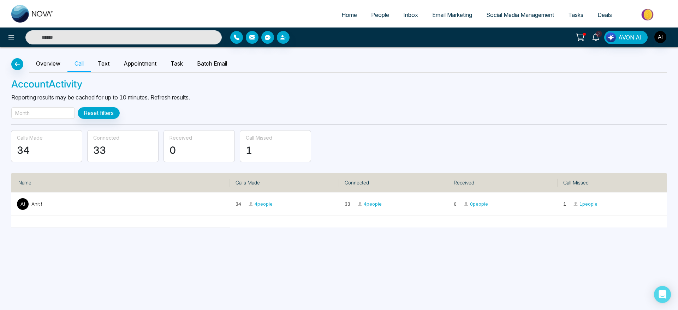
click at [37, 114] on div "Month" at bounding box center [43, 113] width 64 height 12
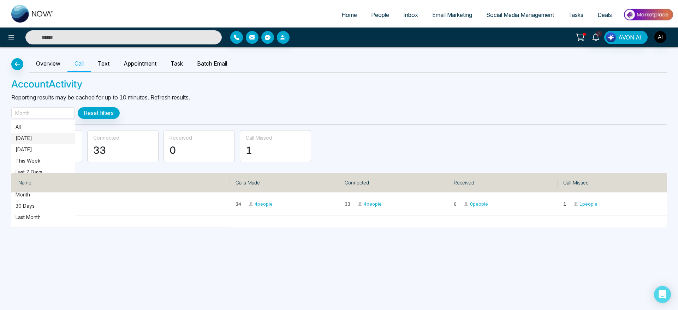
click at [36, 137] on p "[DATE]" at bounding box center [43, 139] width 55 height 8
click at [101, 58] on link "Text" at bounding box center [104, 64] width 26 height 16
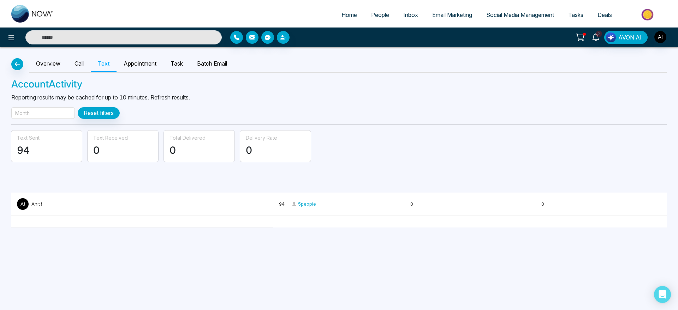
click at [50, 109] on div "Month" at bounding box center [43, 113] width 64 height 12
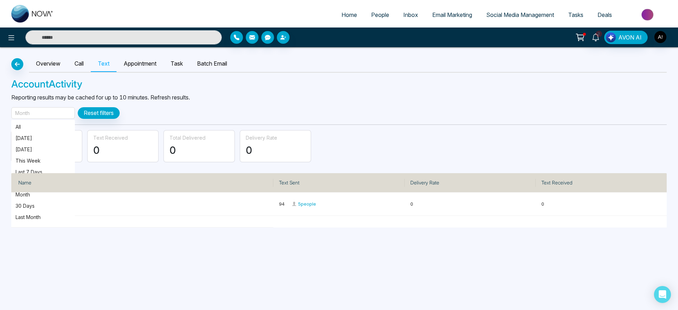
click at [50, 109] on div "Month" at bounding box center [43, 113] width 64 height 12
click at [41, 135] on p "[DATE]" at bounding box center [43, 139] width 55 height 8
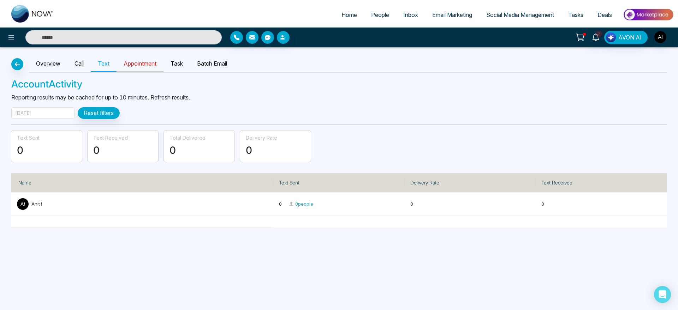
click at [145, 61] on link "Appointment" at bounding box center [140, 64] width 47 height 16
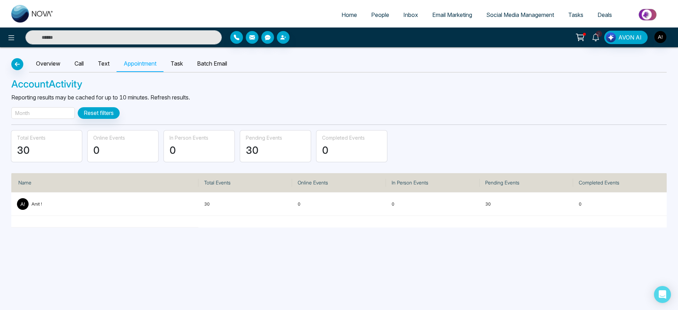
click at [37, 108] on div "Month" at bounding box center [43, 113] width 64 height 12
click at [39, 141] on p "[DATE]" at bounding box center [43, 139] width 55 height 8
click at [182, 67] on link "Task" at bounding box center [177, 64] width 26 height 16
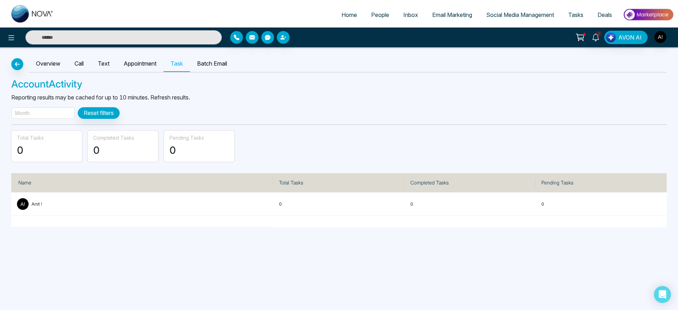
click at [40, 110] on div "Month" at bounding box center [43, 113] width 64 height 12
click at [34, 138] on p "[DATE]" at bounding box center [43, 139] width 55 height 8
click at [18, 60] on button "button" at bounding box center [17, 64] width 12 height 12
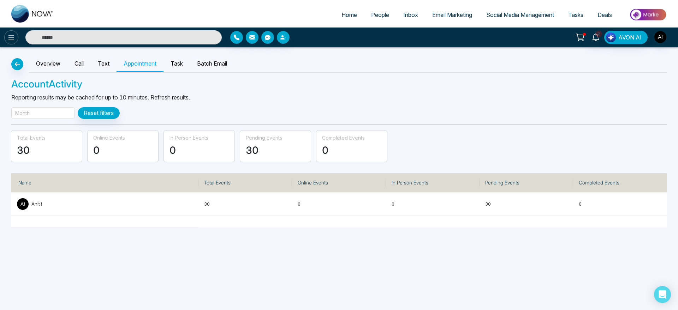
click at [12, 34] on icon at bounding box center [11, 38] width 8 height 8
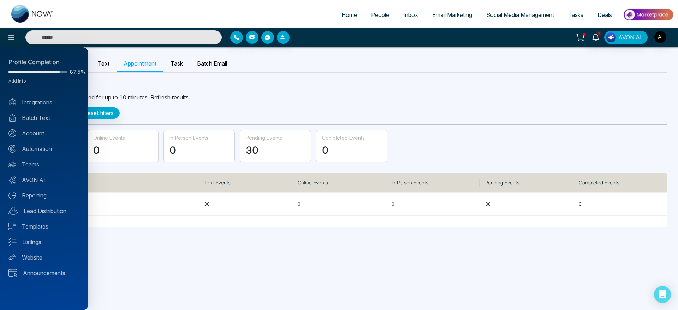
click at [40, 190] on div "Profile Completion 87.5% Add Info Integrations Batch Text Account Automation Te…" at bounding box center [44, 178] width 88 height 263
click at [663, 33] on div at bounding box center [339, 155] width 678 height 310
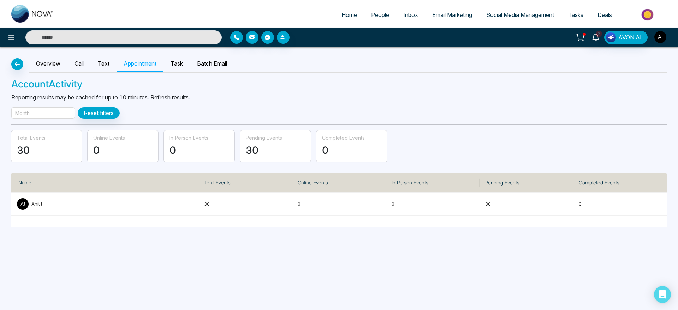
click at [663, 40] on img "button" at bounding box center [661, 37] width 12 height 12
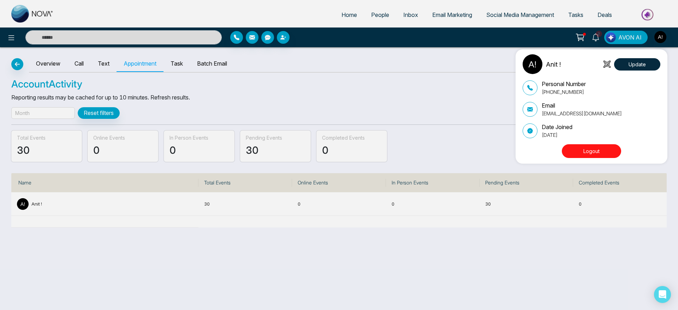
click at [596, 146] on button "Logout" at bounding box center [591, 151] width 59 height 14
